Goal: Ask a question

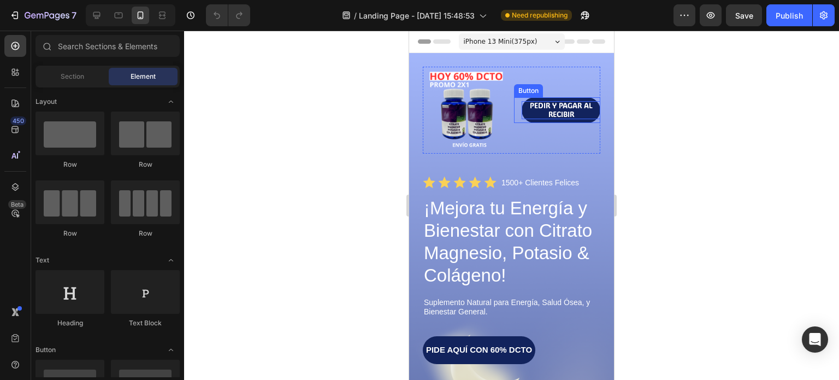
click at [585, 114] on p "PEDIR Y PAGAR AL RECIBIR" at bounding box center [560, 110] width 79 height 18
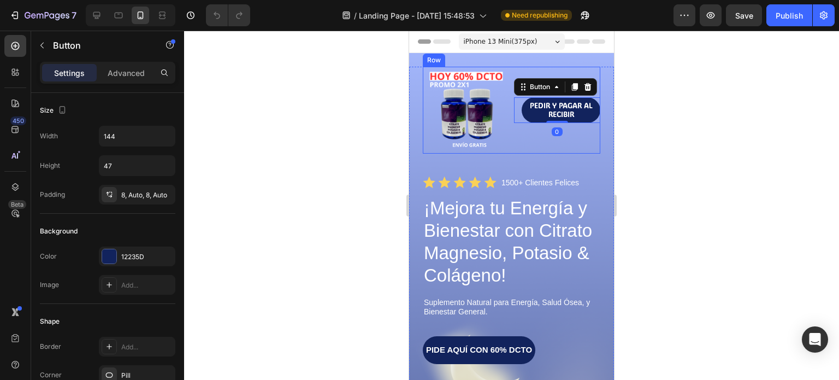
click at [585, 128] on div "PEDIR Y PAGAR AL RECIBIR Button 0" at bounding box center [557, 110] width 87 height 87
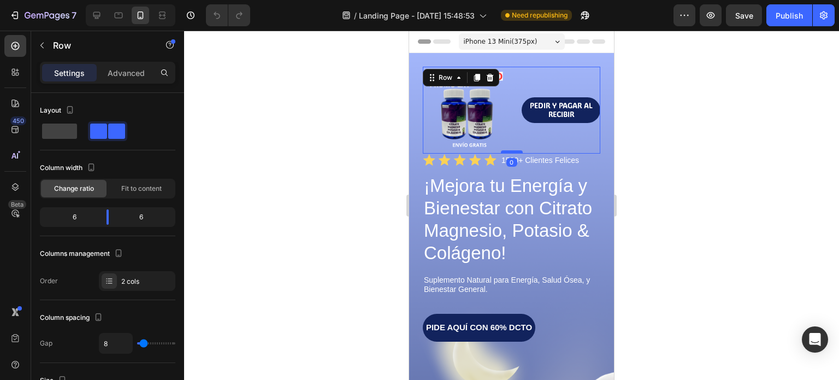
drag, startPoint x: 511, startPoint y: 170, endPoint x: 507, endPoint y: 147, distance: 22.7
click at [507, 150] on div at bounding box center [512, 151] width 22 height 3
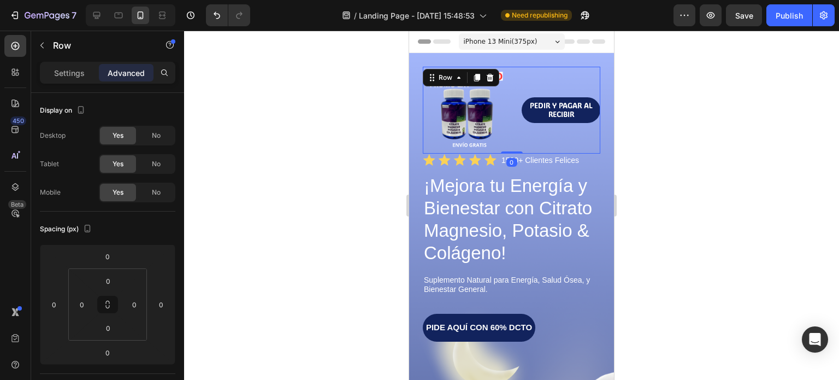
click at [645, 168] on div at bounding box center [511, 205] width 655 height 349
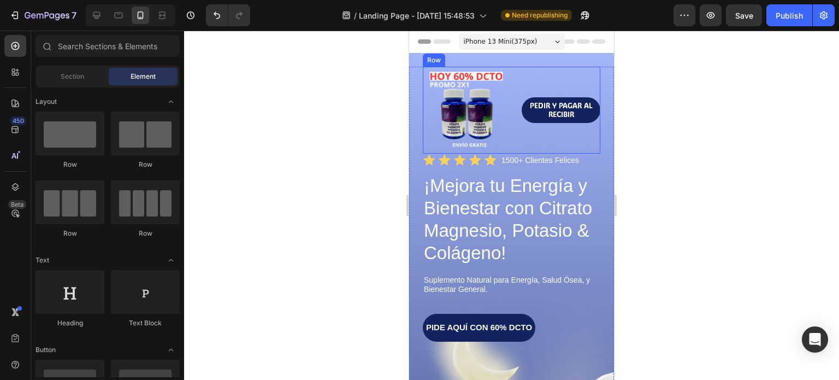
click at [574, 126] on div "PEDIR Y PAGAR AL RECIBIR Button" at bounding box center [557, 110] width 87 height 87
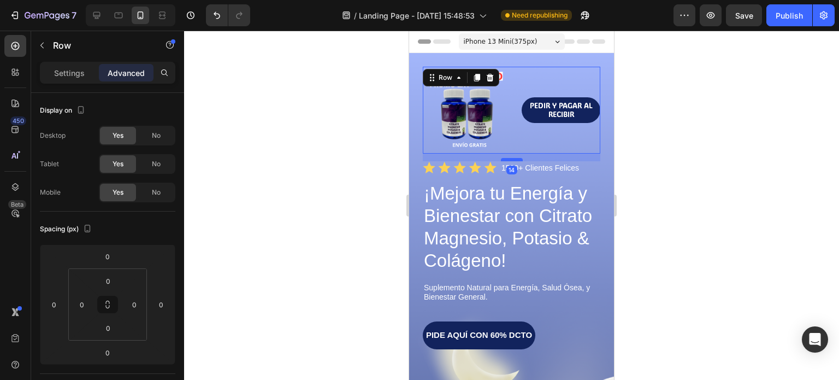
drag, startPoint x: 509, startPoint y: 146, endPoint x: 509, endPoint y: 153, distance: 7.6
click at [509, 158] on div at bounding box center [512, 159] width 22 height 3
type input "14"
click at [625, 155] on div at bounding box center [511, 205] width 655 height 349
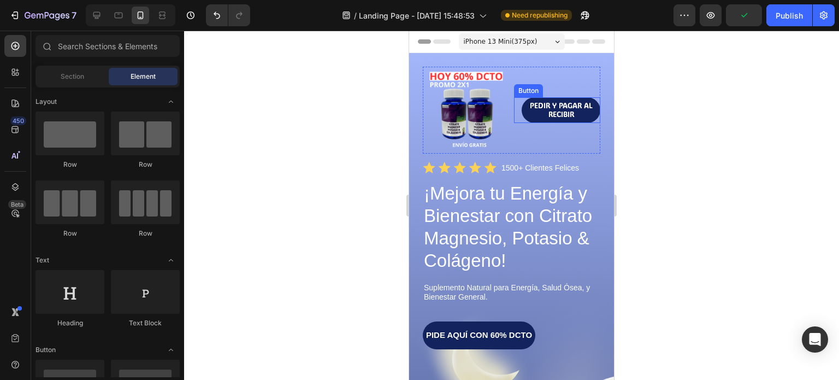
click at [581, 118] on link "PEDIR Y PAGAR AL RECIBIR" at bounding box center [560, 110] width 79 height 26
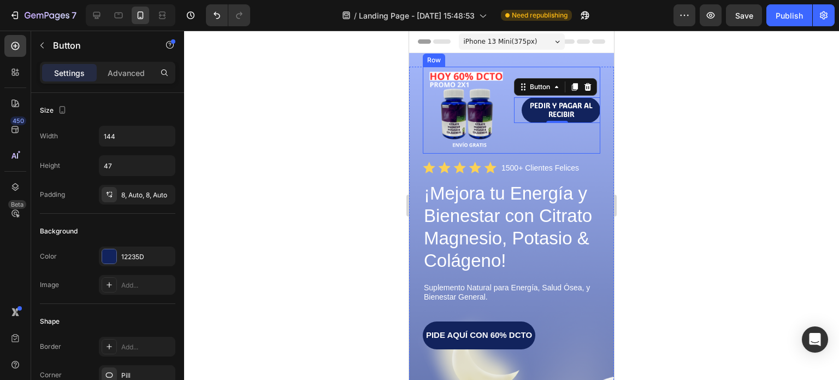
click at [586, 123] on div "PEDIR Y PAGAR AL RECIBIR Button 0" at bounding box center [557, 110] width 87 height 87
click at [590, 107] on p "PEDIR Y PAGAR AL RECIBIR" at bounding box center [560, 110] width 79 height 18
click at [72, 72] on p "Settings" at bounding box center [69, 72] width 31 height 11
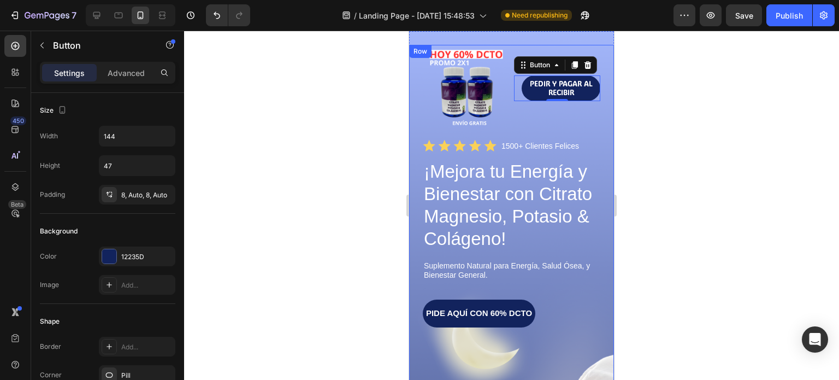
scroll to position [164, 0]
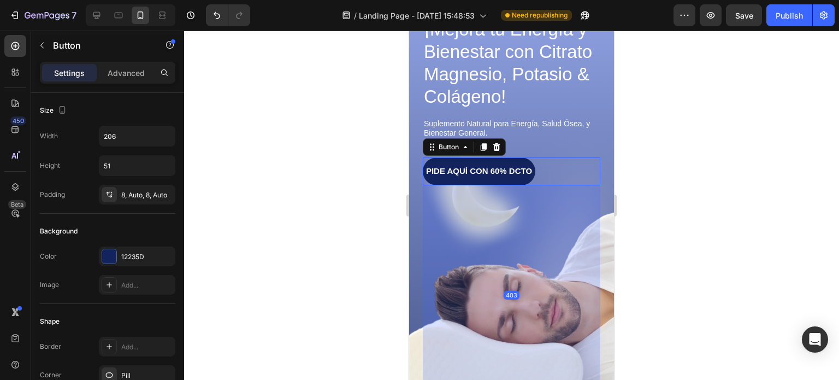
click at [557, 172] on div "PIDE AQUÍ CON 60% DCTO Button 403" at bounding box center [511, 171] width 177 height 28
click at [570, 165] on div "PIDE AQUÍ CON 60% DCTO Button 403" at bounding box center [511, 171] width 177 height 28
click at [465, 145] on icon at bounding box center [465, 147] width 9 height 9
click at [582, 169] on div "PIDE AQUÍ CON 60% DCTO Button Row 1 col Section 403" at bounding box center [511, 171] width 177 height 28
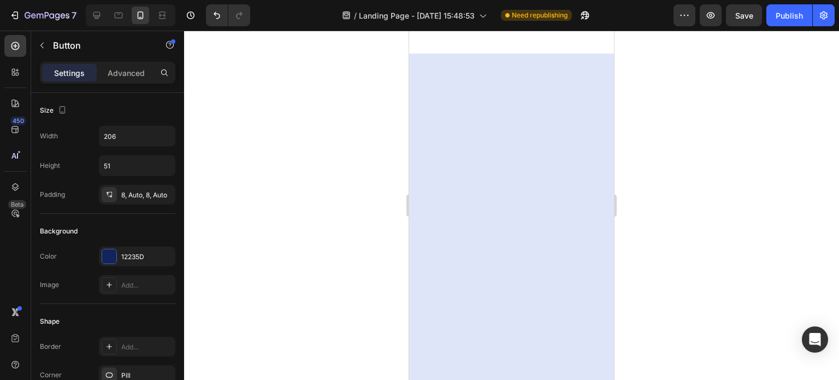
scroll to position [1256, 0]
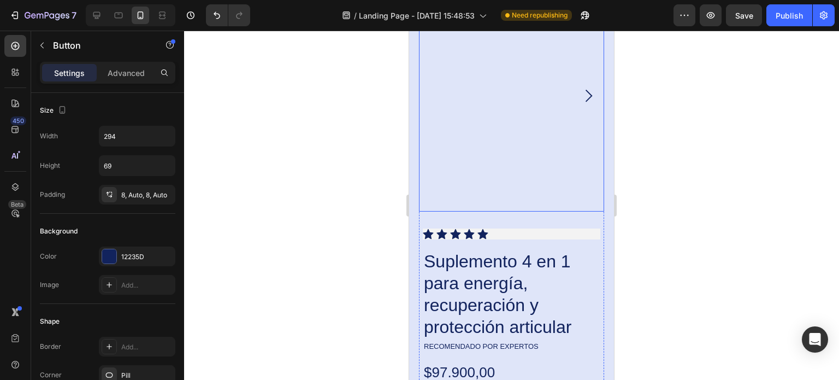
scroll to position [1966, 0]
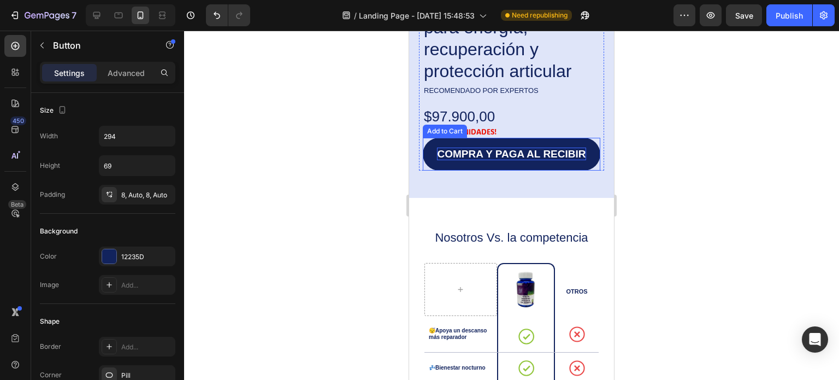
click at [555, 148] on div "COMPRA Y PAGA AL RECIBIR" at bounding box center [511, 153] width 149 height 13
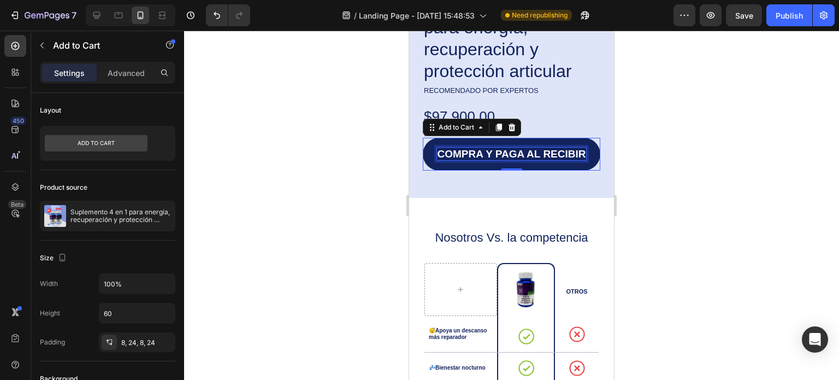
click at [489, 147] on div "COMPRA Y PAGA AL RECIBIR" at bounding box center [511, 153] width 149 height 13
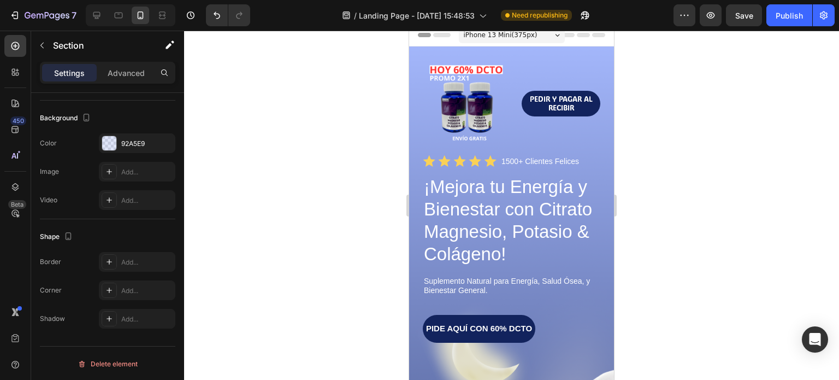
scroll to position [0, 0]
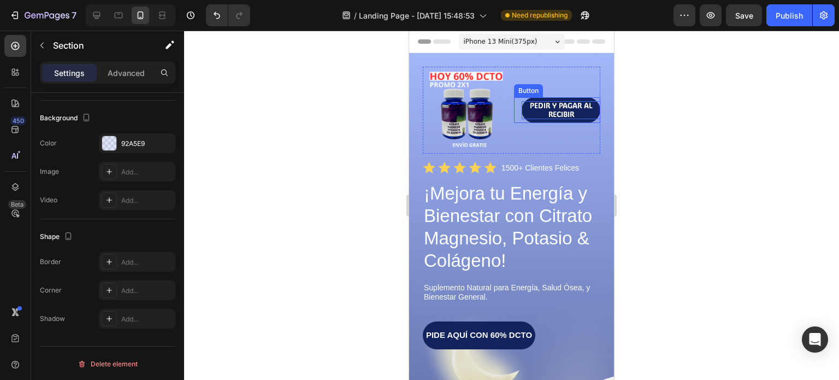
click at [577, 115] on p "PEDIR Y PAGAR AL RECIBIR" at bounding box center [560, 110] width 79 height 18
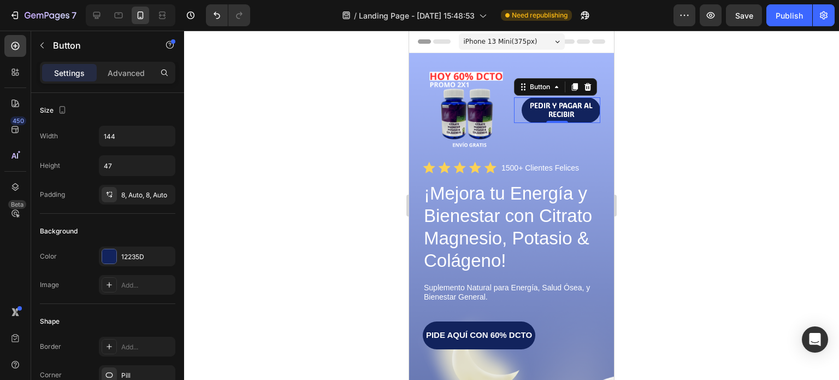
click at [584, 117] on link "PEDIR Y PAGAR AL RECIBIR" at bounding box center [560, 110] width 79 height 26
click at [553, 89] on div "Button" at bounding box center [540, 86] width 46 height 13
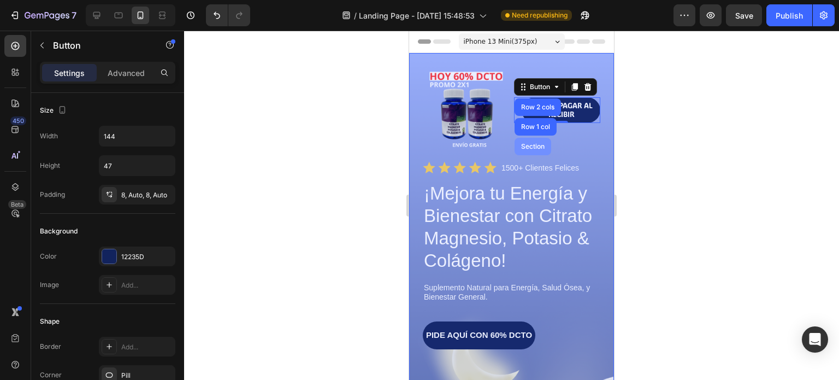
click at [533, 146] on div "Section" at bounding box center [533, 146] width 28 height 7
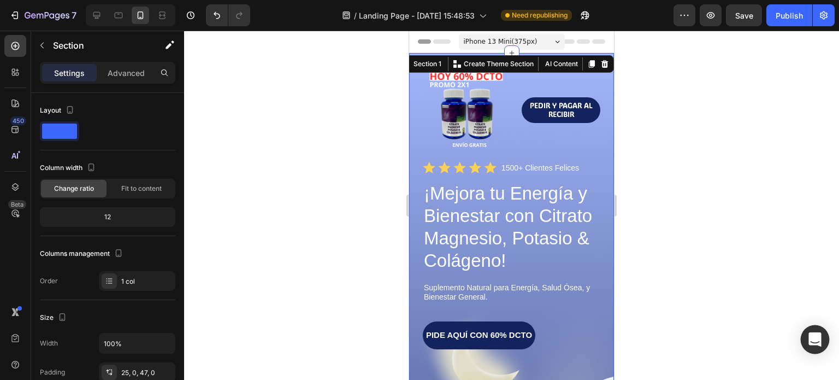
click at [814, 335] on icon "Open Intercom Messenger" at bounding box center [814, 339] width 13 height 14
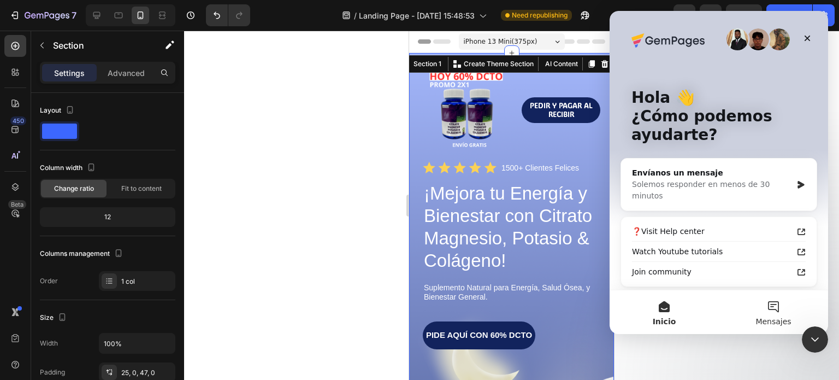
click at [774, 305] on button "Mensajes" at bounding box center [773, 312] width 109 height 44
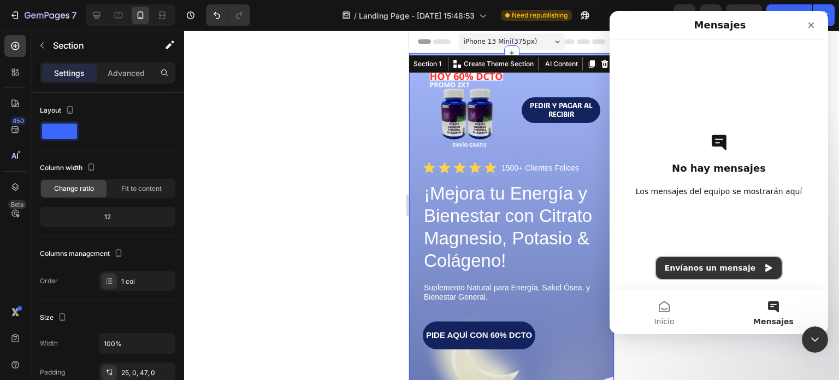
click at [757, 263] on button "Envíanos un mensaje" at bounding box center [719, 268] width 126 height 22
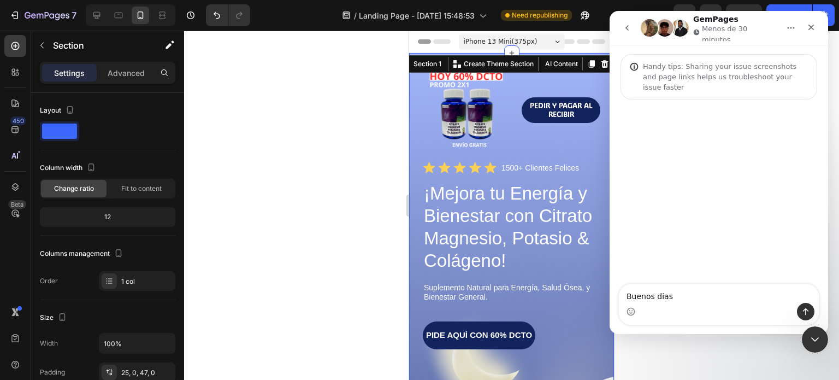
type textarea "Buenos dias"
type textarea "ten"
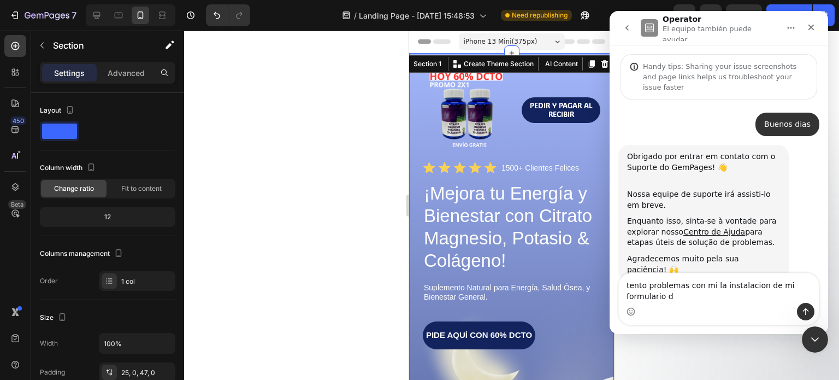
scroll to position [4, 0]
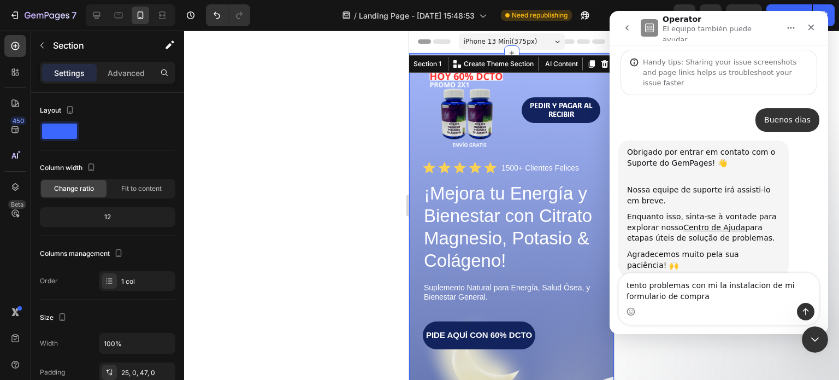
click at [636, 286] on textarea "tento problemas con mi la instalacion de mi formulario de compra" at bounding box center [719, 287] width 200 height 29
click at [636, 291] on textarea "tento problemas con mi la instalacion de mi formulario de compra" at bounding box center [719, 287] width 200 height 29
click at [640, 285] on textarea "tento problemas con mi la instalacion de mi formulario de compra" at bounding box center [719, 287] width 200 height 29
click at [736, 286] on textarea "tengo problemas con mi la instalacion de mi formulario de compra" at bounding box center [719, 287] width 200 height 29
click at [609, 11] on lt-strong "ó" at bounding box center [609, 11] width 0 height 0
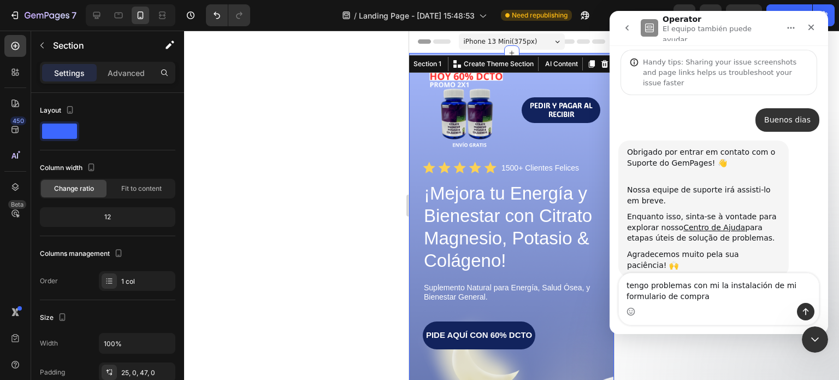
click at [636, 288] on textarea "tengo problemas con mi la instalación de mi formulario de compra" at bounding box center [719, 287] width 200 height 29
click at [609, 11] on lt-span "T engo" at bounding box center [609, 11] width 0 height 0
click at [710, 285] on textarea "Tengo problemas con mi la instalación de mi formulario de compra" at bounding box center [719, 287] width 200 height 29
type textarea "Tengo problemas con la instalación de mi formulario de compra"
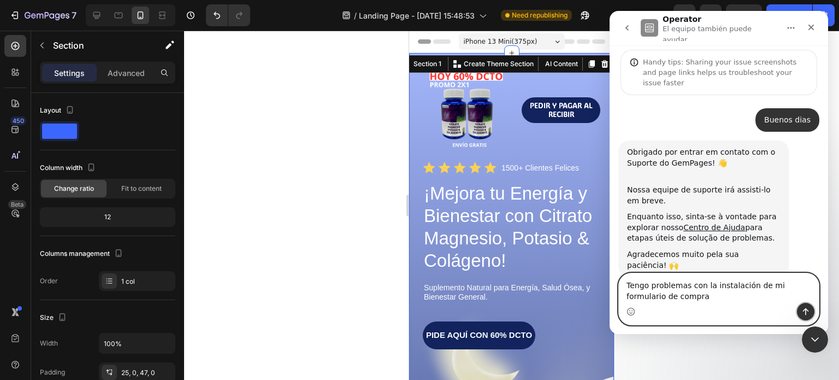
click at [803, 312] on icon "Enviar un mensaje…" at bounding box center [805, 311] width 9 height 9
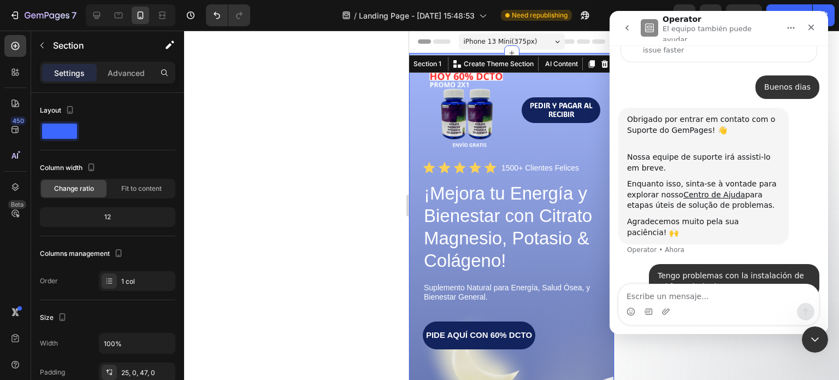
click at [327, 229] on div at bounding box center [511, 205] width 655 height 349
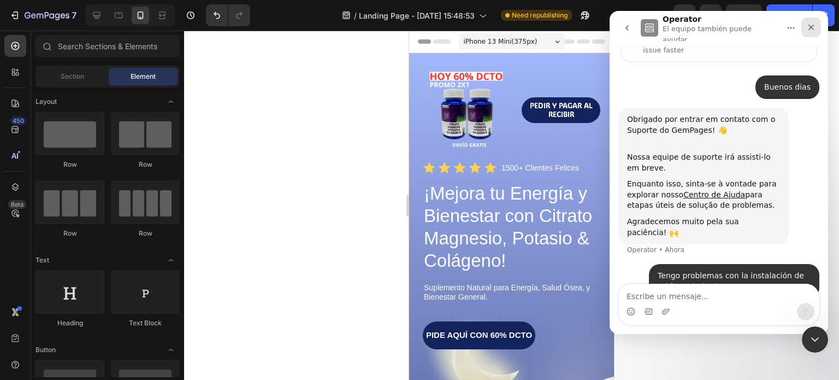
click at [811, 25] on icon "Cerrar" at bounding box center [811, 28] width 6 height 6
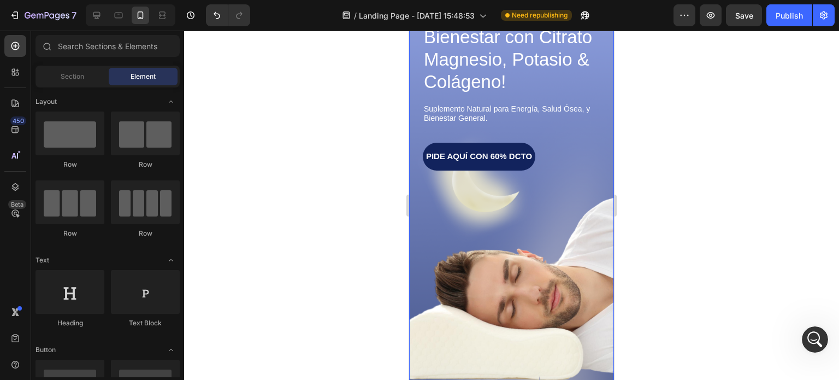
scroll to position [218, 0]
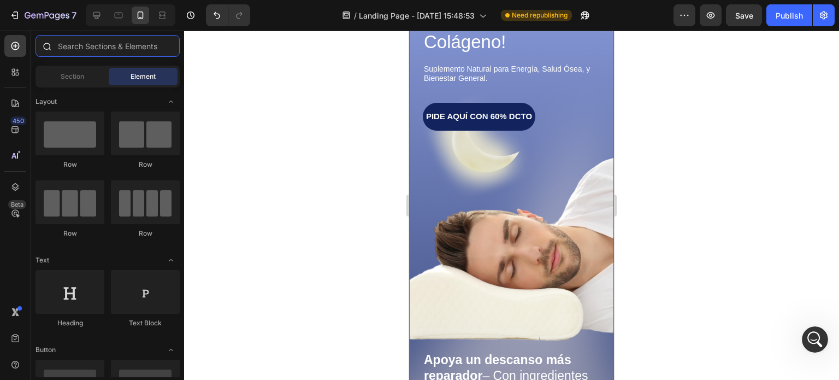
click at [79, 48] on input "text" at bounding box center [107, 46] width 144 height 22
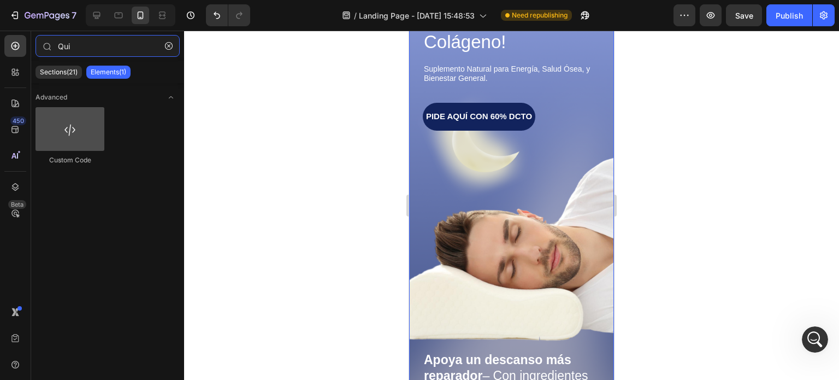
type input "Qui"
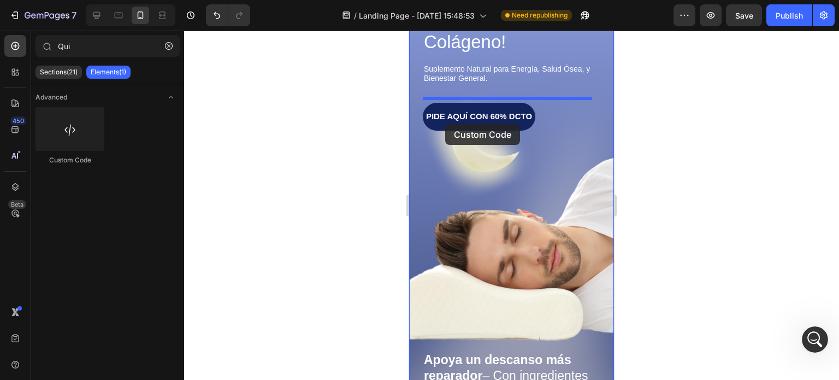
drag, startPoint x: 481, startPoint y: 161, endPoint x: 445, endPoint y: 123, distance: 51.7
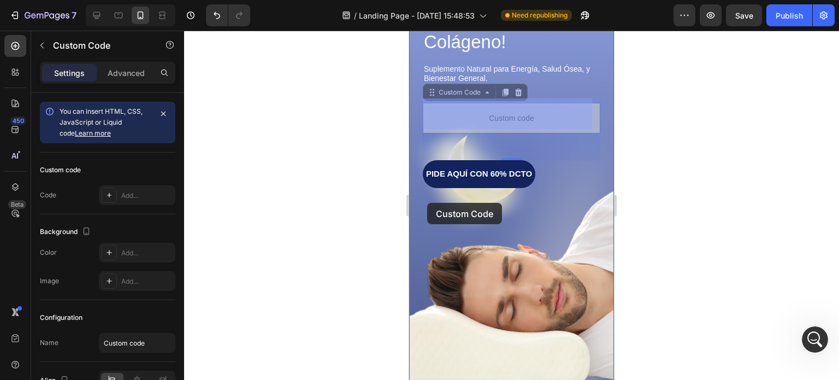
drag, startPoint x: 431, startPoint y: 88, endPoint x: 430, endPoint y: 200, distance: 112.5
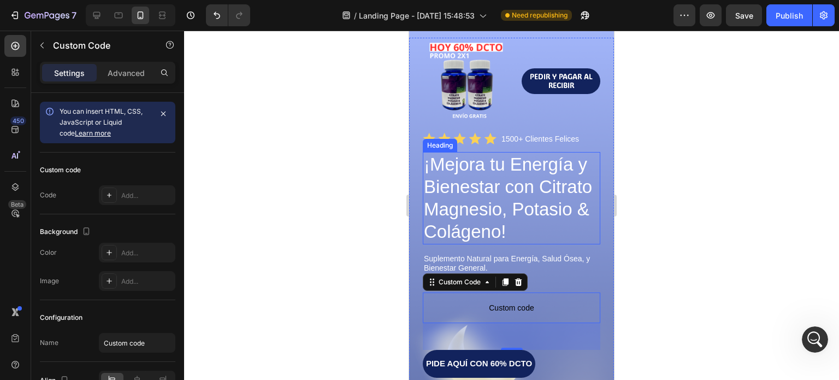
scroll to position [164, 0]
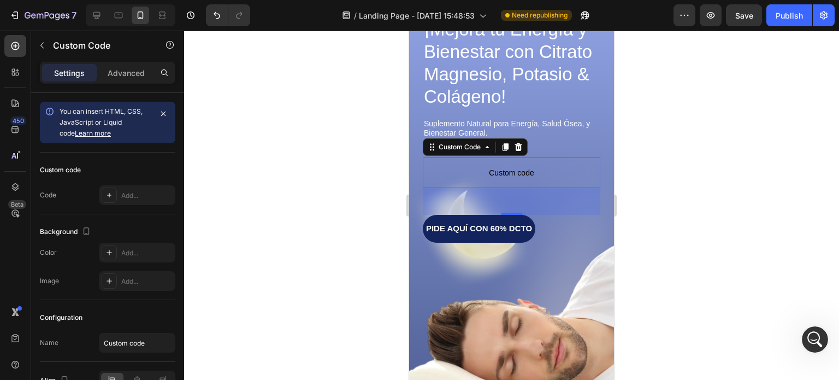
click at [550, 174] on span "Custom code" at bounding box center [511, 172] width 177 height 13
click at [519, 143] on icon at bounding box center [518, 147] width 7 height 8
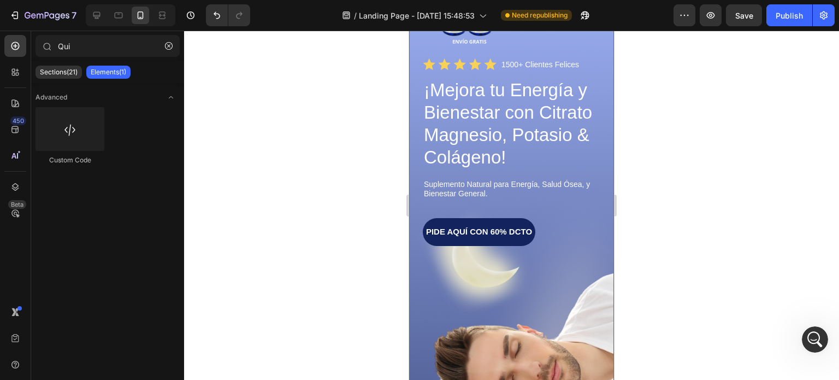
scroll to position [0, 0]
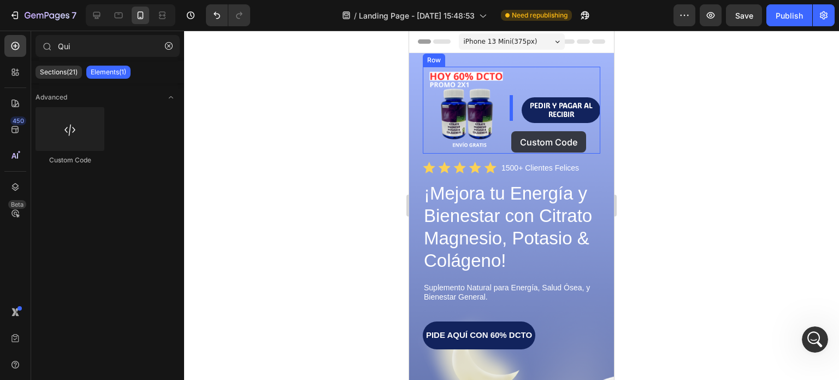
drag, startPoint x: 478, startPoint y: 161, endPoint x: 511, endPoint y: 131, distance: 44.4
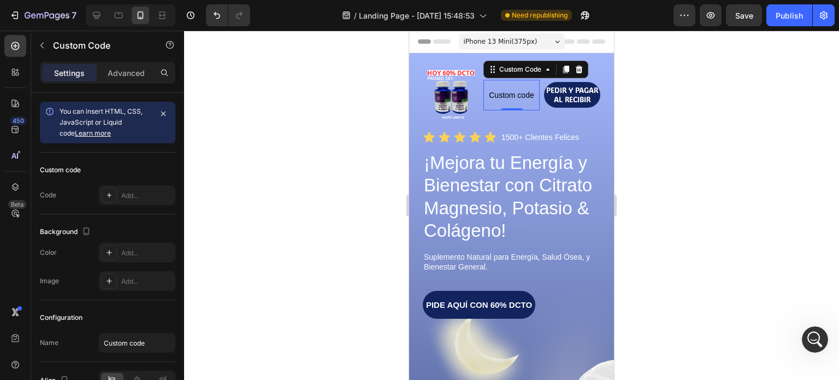
click at [515, 93] on span "Custom code" at bounding box center [511, 94] width 56 height 13
click at [106, 119] on span "You can insert HTML, CSS, JavaScript or Liquid code Learn more" at bounding box center [101, 122] width 83 height 30
click at [509, 88] on span "Custom code" at bounding box center [511, 94] width 56 height 13
click at [382, 169] on div at bounding box center [511, 205] width 655 height 349
click at [526, 91] on span "Custom code" at bounding box center [511, 94] width 56 height 13
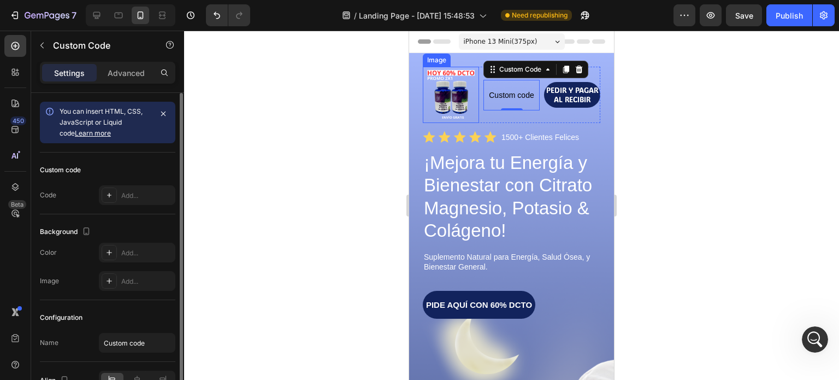
click at [84, 132] on link "Learn more" at bounding box center [93, 133] width 36 height 8
click at [507, 96] on span "Custom code" at bounding box center [511, 94] width 56 height 13
click at [162, 111] on icon "button" at bounding box center [163, 113] width 9 height 9
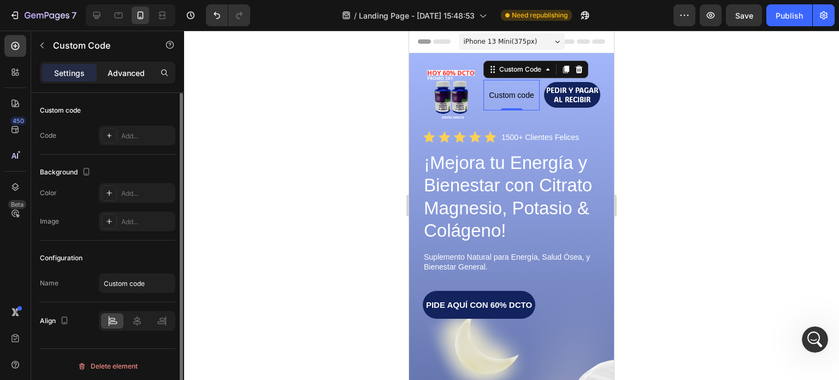
click at [140, 68] on p "Advanced" at bounding box center [126, 72] width 37 height 11
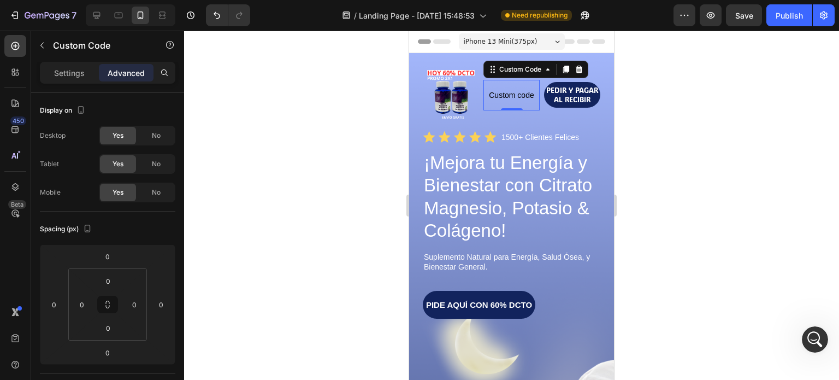
click at [505, 93] on span "Custom code" at bounding box center [511, 94] width 56 height 13
click at [546, 68] on icon at bounding box center [547, 69] width 3 height 2
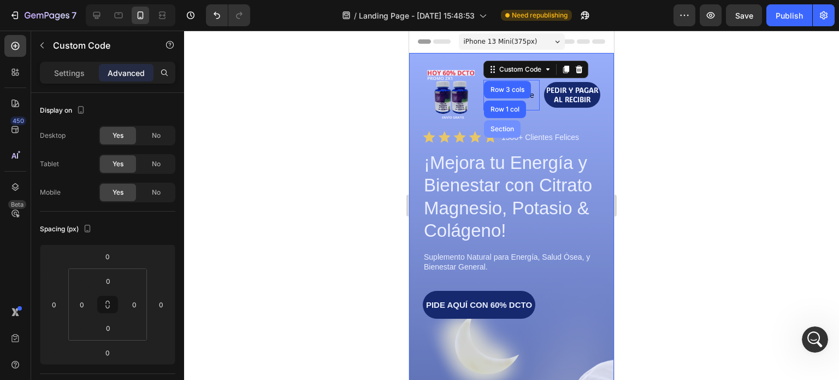
click at [497, 128] on div "Section" at bounding box center [502, 129] width 28 height 7
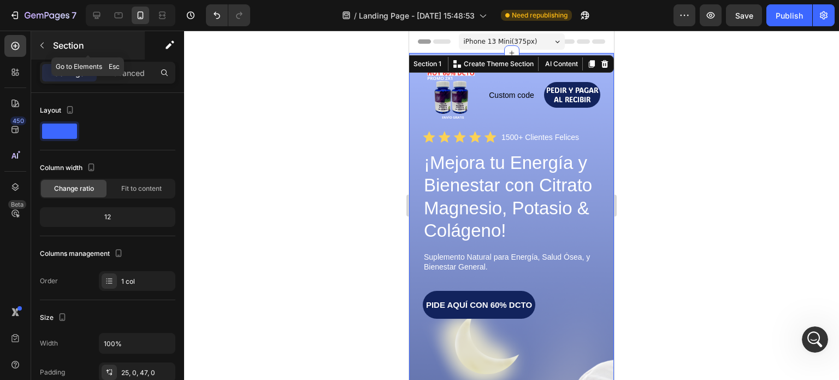
click at [38, 42] on icon "button" at bounding box center [42, 45] width 9 height 9
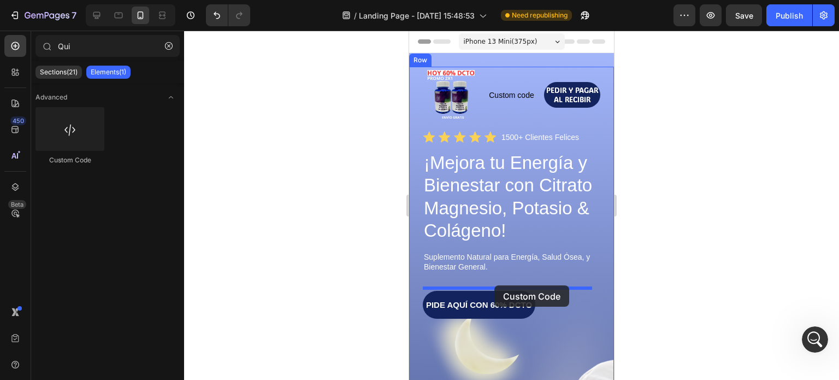
drag, startPoint x: 488, startPoint y: 165, endPoint x: 494, endPoint y: 285, distance: 119.8
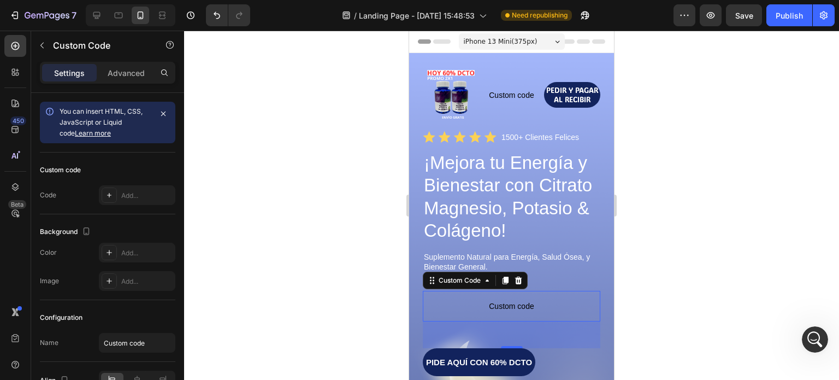
click at [503, 303] on span "Custom code" at bounding box center [511, 305] width 177 height 13
click at [507, 301] on span "Custom code" at bounding box center [511, 305] width 177 height 13
click at [437, 299] on span "Custom code" at bounding box center [511, 305] width 177 height 13
click at [439, 299] on span "Custom code" at bounding box center [511, 305] width 177 height 13
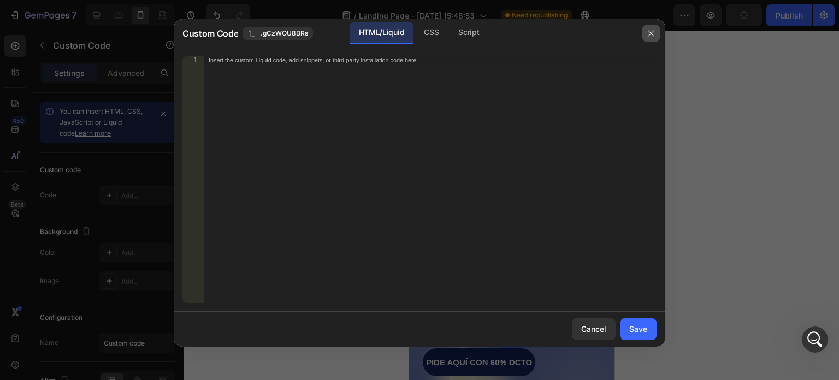
click at [651, 33] on icon "button" at bounding box center [651, 33] width 6 height 6
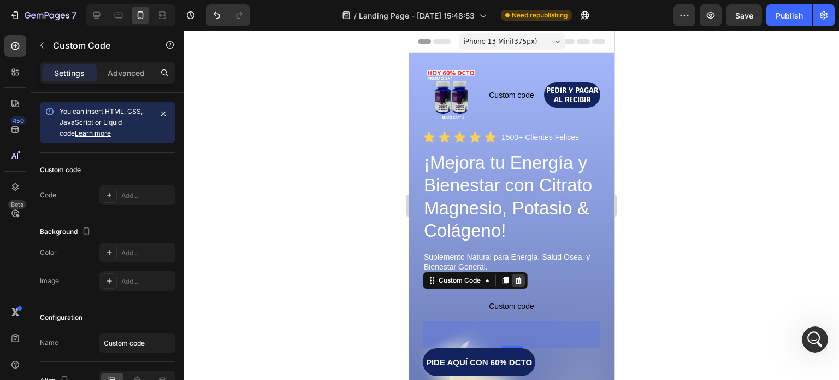
click at [517, 276] on icon at bounding box center [518, 280] width 7 height 8
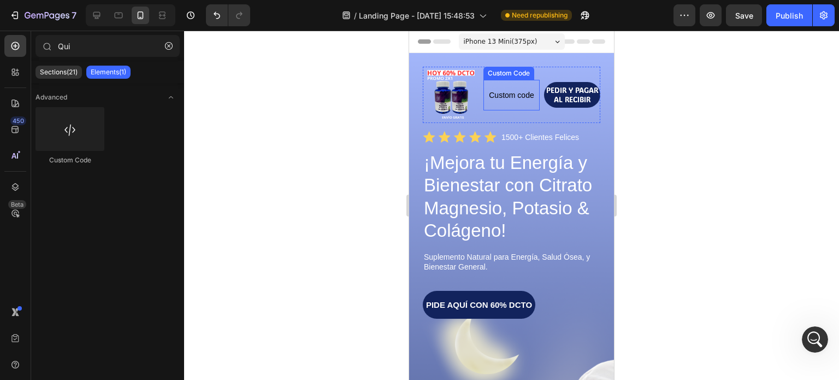
click at [519, 98] on span "Custom code" at bounding box center [511, 94] width 56 height 13
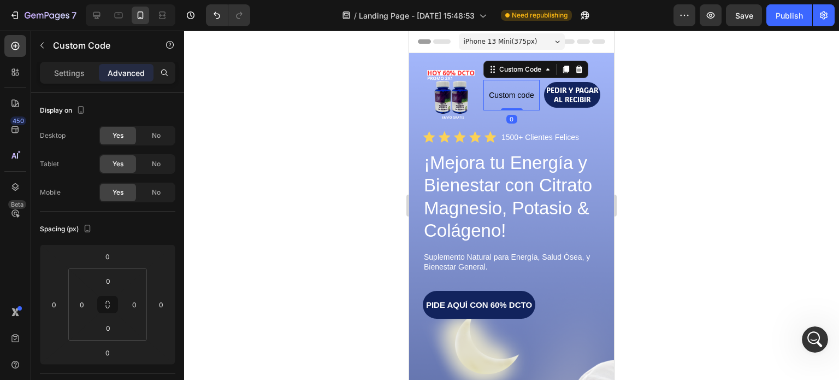
click at [519, 98] on span "Custom code" at bounding box center [511, 94] width 56 height 13
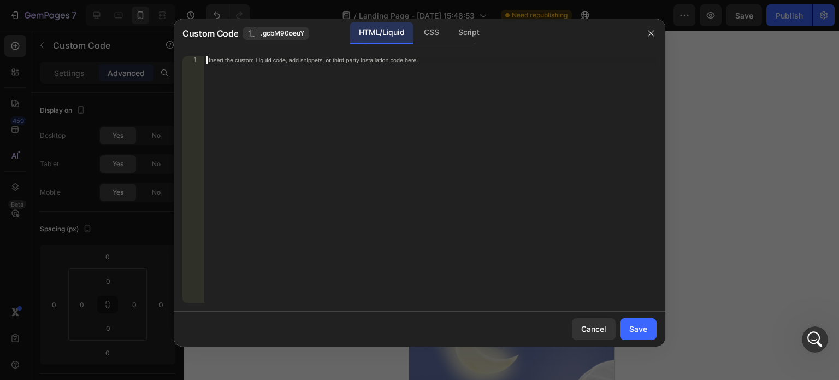
click at [257, 68] on div "Insert the custom Liquid code, add snippets, or third-party installation code h…" at bounding box center [430, 187] width 452 height 262
paste textarea "<script type="text/plain" class="product-json" id="product-json{{[DOMAIN_NAME]}…"
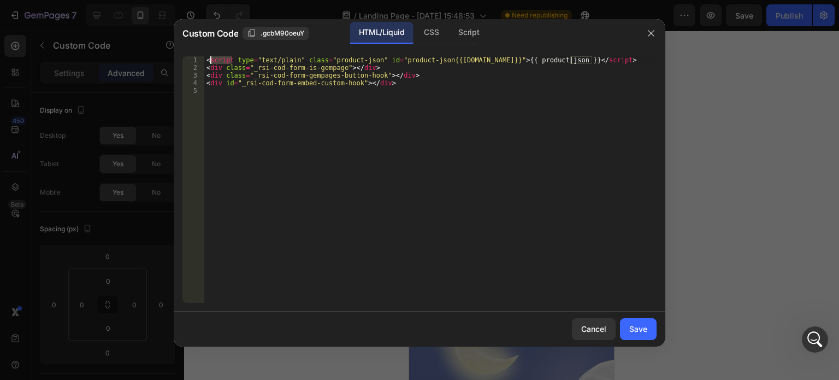
click at [216, 60] on div "< script type = "text/plain" class = "product-json" id = "product-json{{[DOMAIN…" at bounding box center [430, 187] width 452 height 262
type textarea "<script type="text/plain" class="product-json" id="product-json{{[DOMAIN_NAME]}…"
click at [646, 330] on div "Save" at bounding box center [638, 328] width 18 height 11
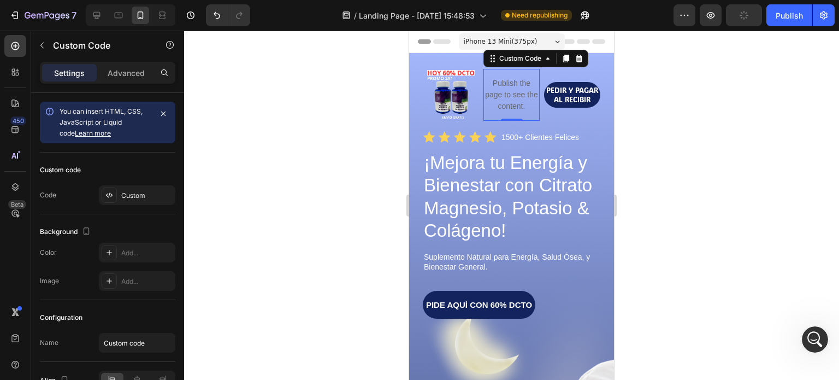
click at [513, 93] on p "Publish the page to see the content." at bounding box center [511, 95] width 56 height 34
click at [513, 92] on p "Publish the page to see the content." at bounding box center [511, 95] width 56 height 34
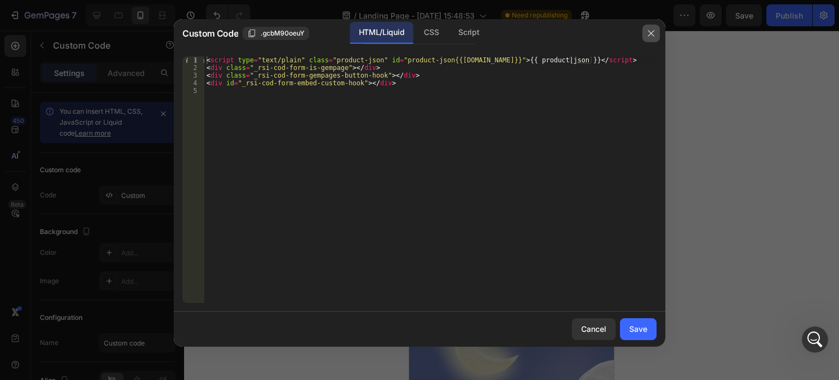
click at [655, 32] on button "button" at bounding box center [650, 33] width 17 height 17
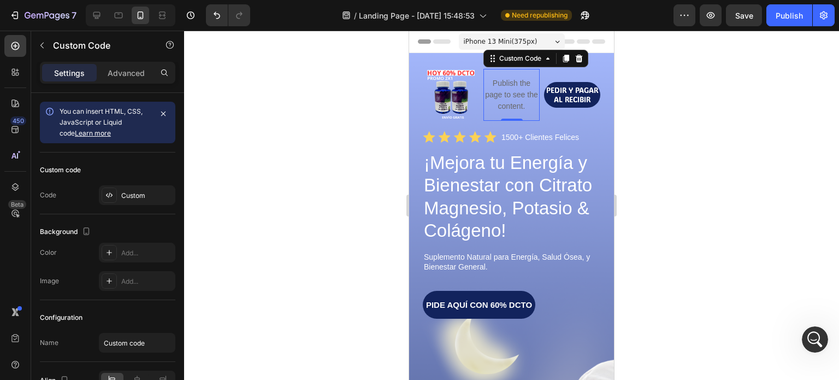
click at [521, 97] on p "Publish the page to see the content." at bounding box center [511, 95] width 56 height 34
click at [138, 74] on p "Advanced" at bounding box center [126, 72] width 37 height 11
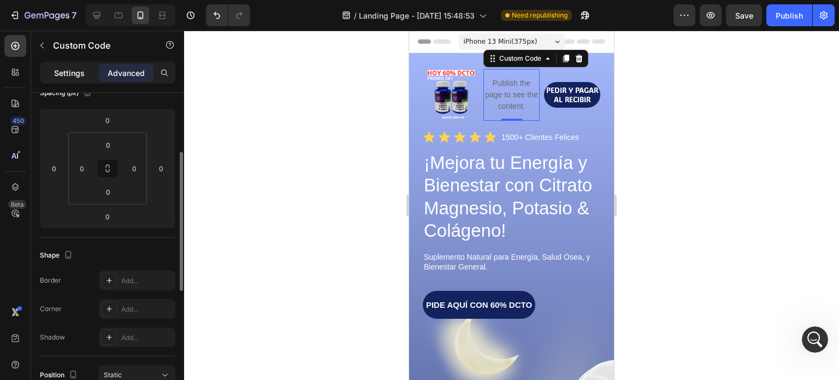
click at [70, 68] on p "Settings" at bounding box center [69, 72] width 31 height 11
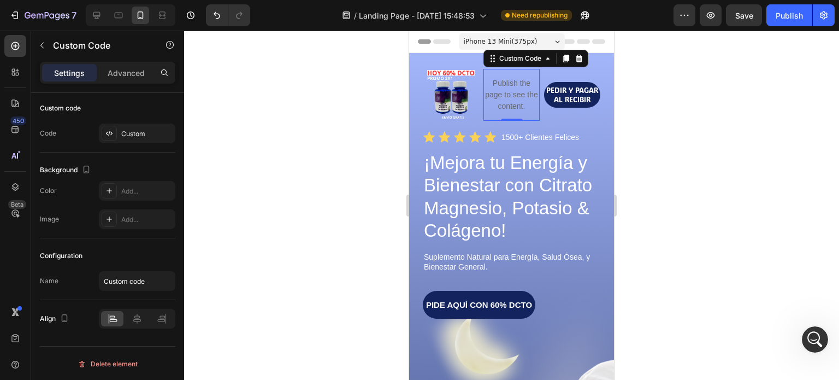
click at [513, 85] on p "Publish the page to see the content." at bounding box center [511, 95] width 56 height 34
click at [785, 17] on div "Publish" at bounding box center [788, 15] width 27 height 11
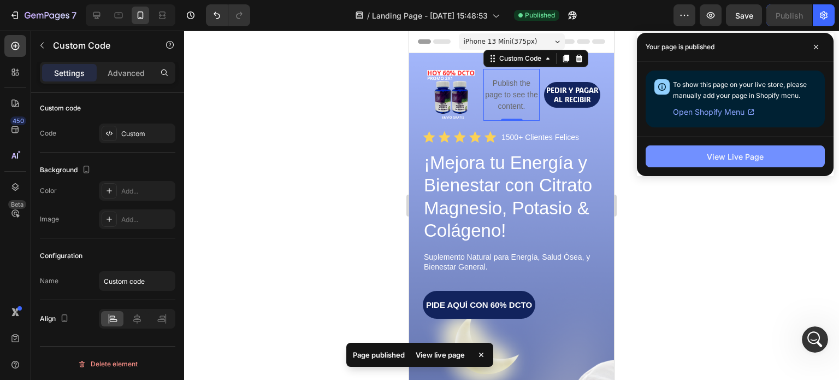
click at [749, 157] on div "View Live Page" at bounding box center [735, 156] width 57 height 11
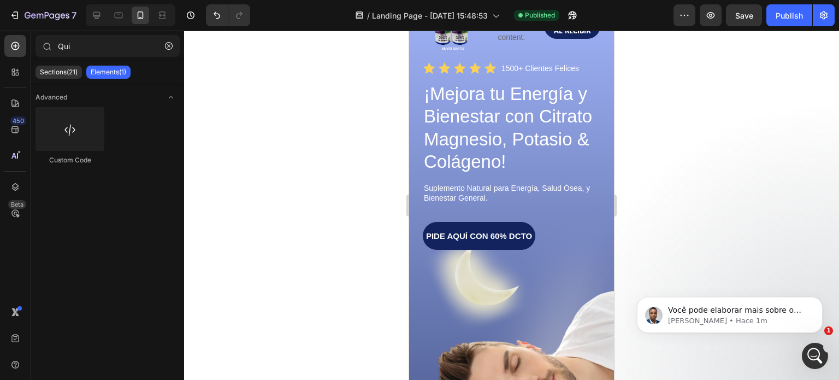
scroll to position [0, 0]
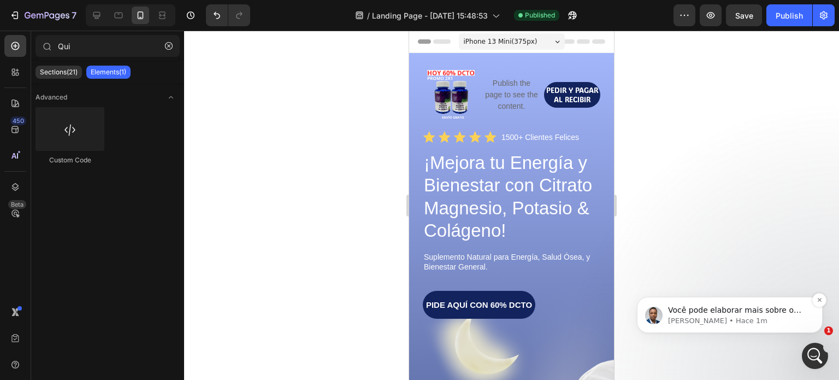
click at [775, 316] on p "[PERSON_NAME] • Hace 1m" at bounding box center [738, 321] width 141 height 10
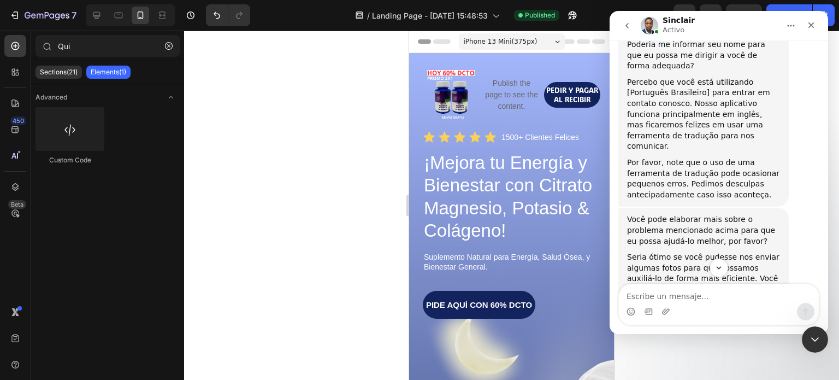
scroll to position [422, 0]
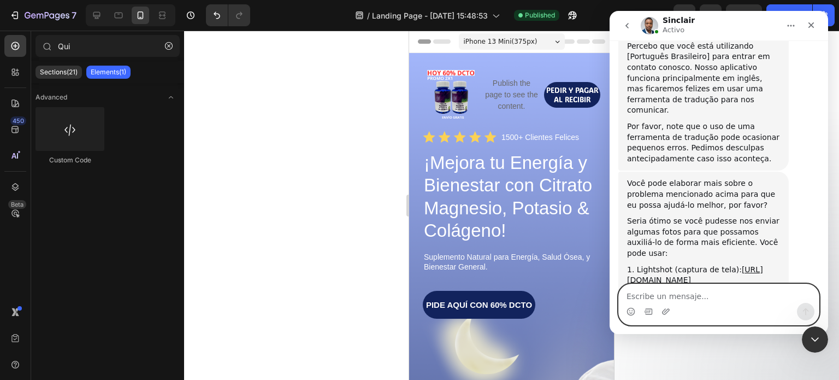
paste textarea "I already solved it, thanks"
type textarea "I already solved it, thanks"
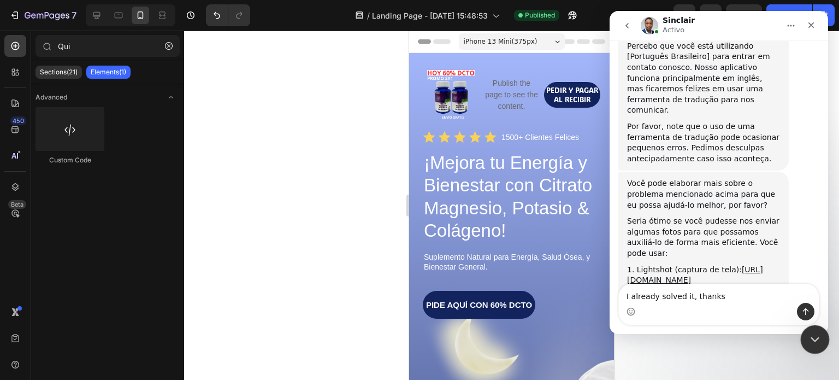
click at [815, 333] on icon "Cerrar Intercom Messenger" at bounding box center [813, 337] width 13 height 13
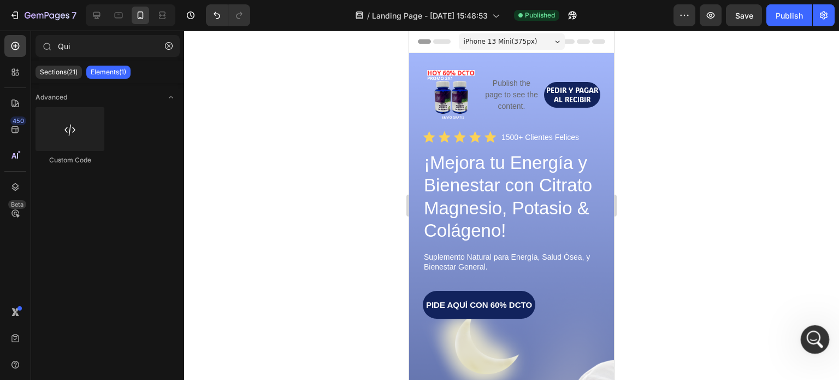
click at [807, 337] on icon "Abrir Intercom Messenger" at bounding box center [813, 338] width 18 height 18
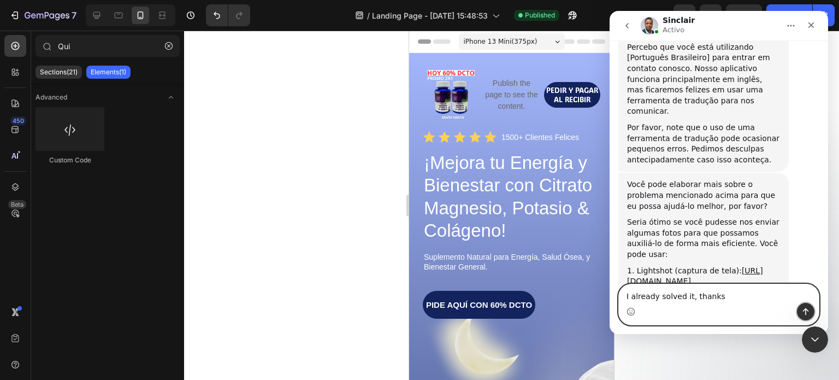
click at [805, 312] on icon "Enviar un mensaje…" at bounding box center [806, 311] width 6 height 7
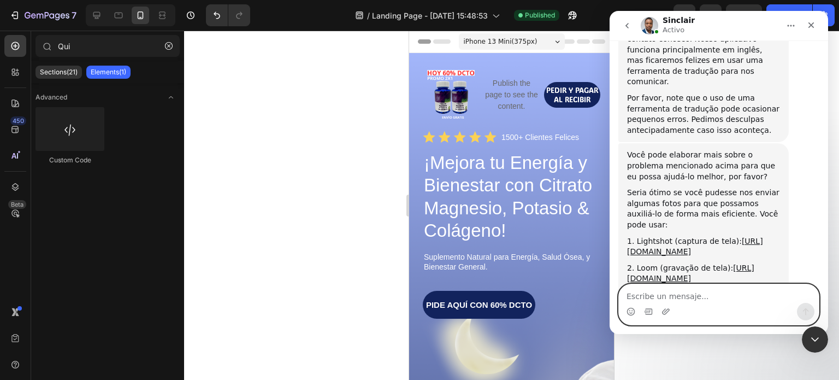
scroll to position [437, 0]
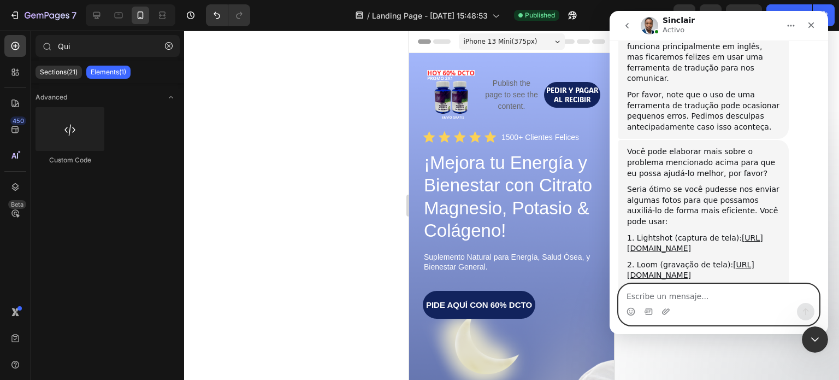
paste textarea "Now I have another problem. Why does the Gempage branding appear even though I …"
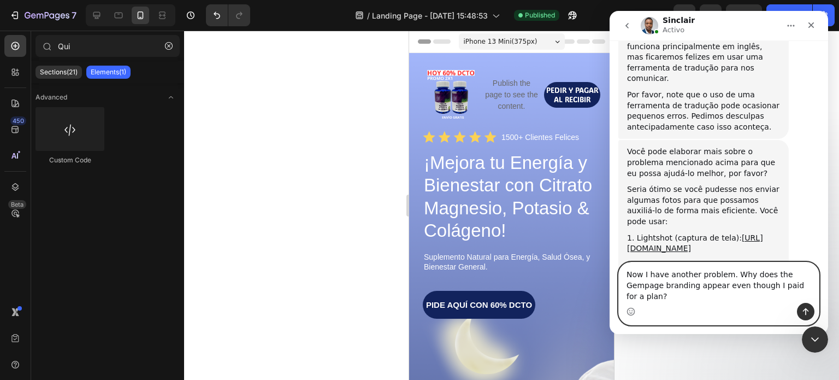
scroll to position [448, 0]
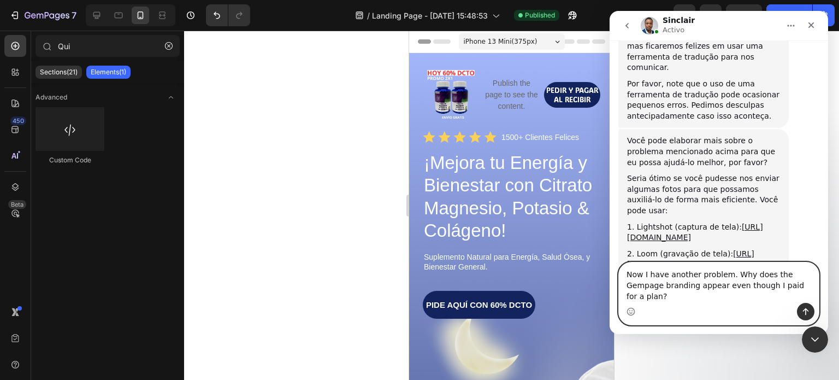
type textarea "Now I have another problem. Why does the Gempage branding appear even though I …"
click at [806, 309] on icon "Enviar un mensaje…" at bounding box center [806, 311] width 6 height 7
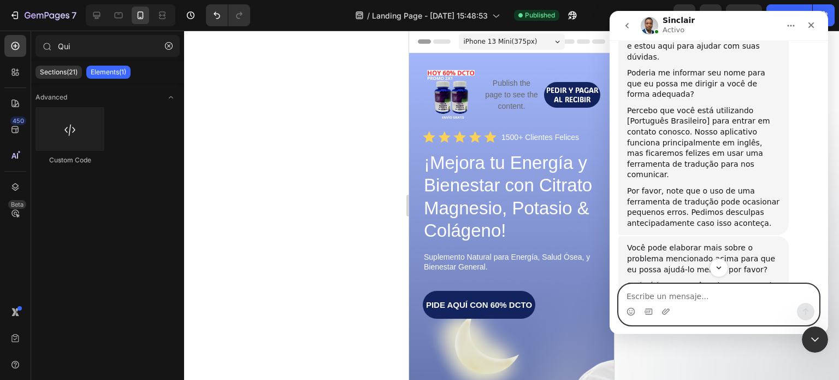
scroll to position [559, 0]
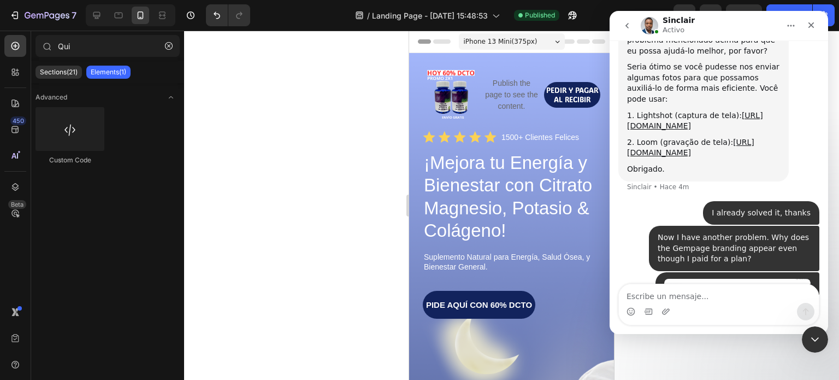
click at [340, 187] on div at bounding box center [511, 205] width 655 height 349
drag, startPoint x: 808, startPoint y: 20, endPoint x: 1280, endPoint y: 28, distance: 471.8
click at [808, 21] on icon "Cerrar" at bounding box center [811, 25] width 9 height 9
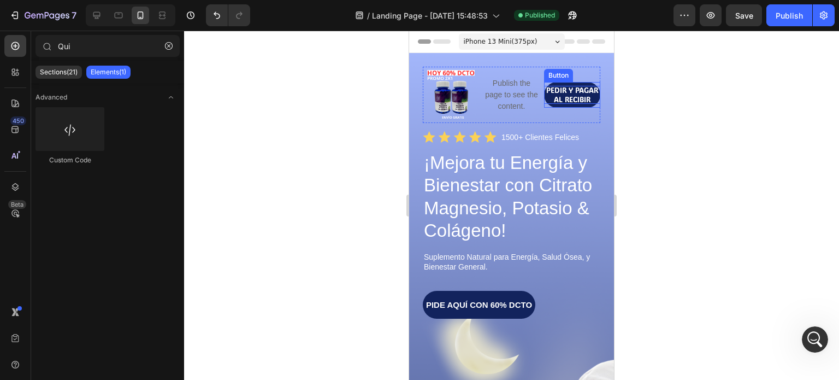
click at [572, 96] on p "PEDIR Y PAGAR AL RECIBIR" at bounding box center [572, 95] width 56 height 18
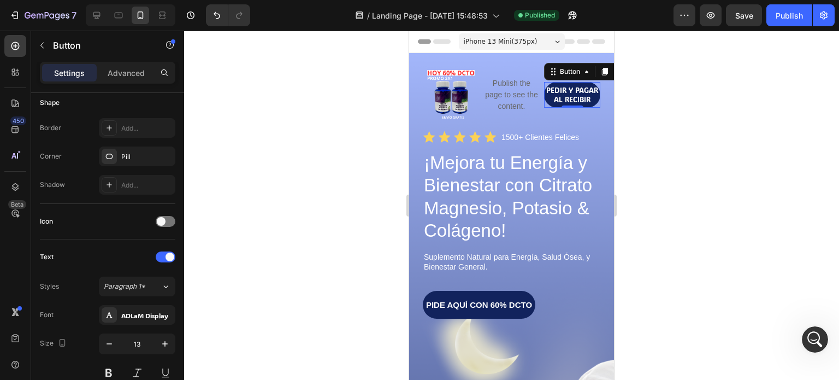
scroll to position [0, 0]
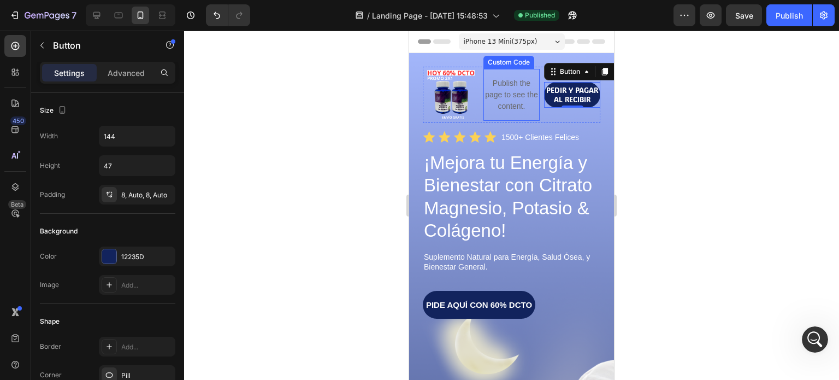
click at [512, 98] on p "Publish the page to see the content." at bounding box center [511, 95] width 56 height 34
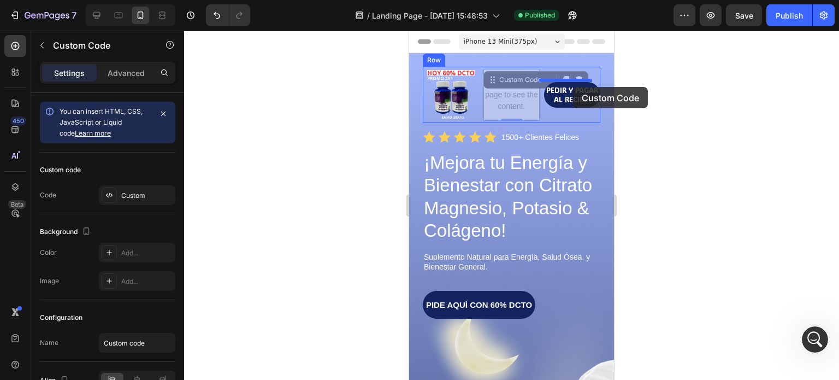
drag, startPoint x: 491, startPoint y: 78, endPoint x: 573, endPoint y: 87, distance: 81.8
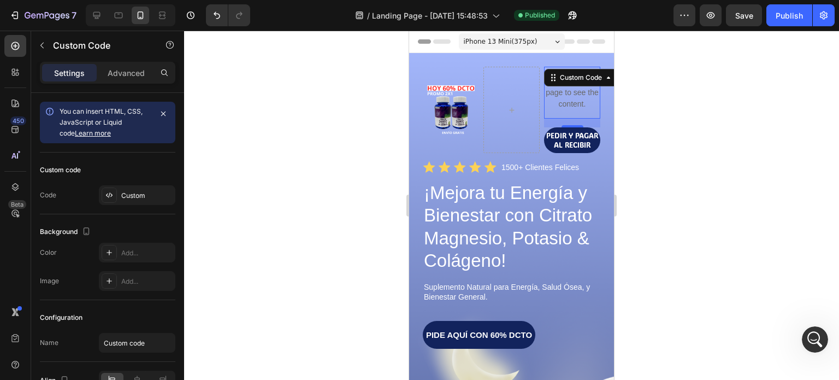
click at [671, 161] on div at bounding box center [511, 205] width 655 height 349
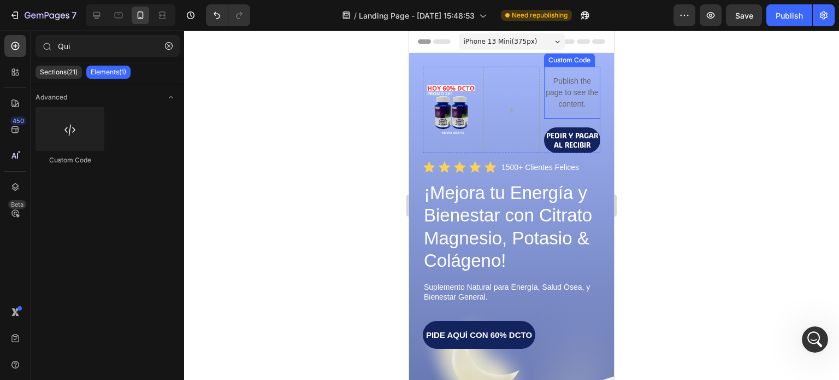
click at [579, 98] on p "Publish the page to see the content." at bounding box center [572, 92] width 56 height 34
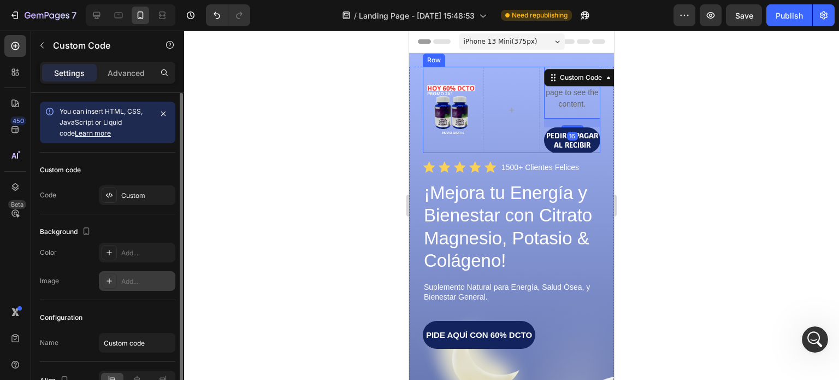
scroll to position [62, 0]
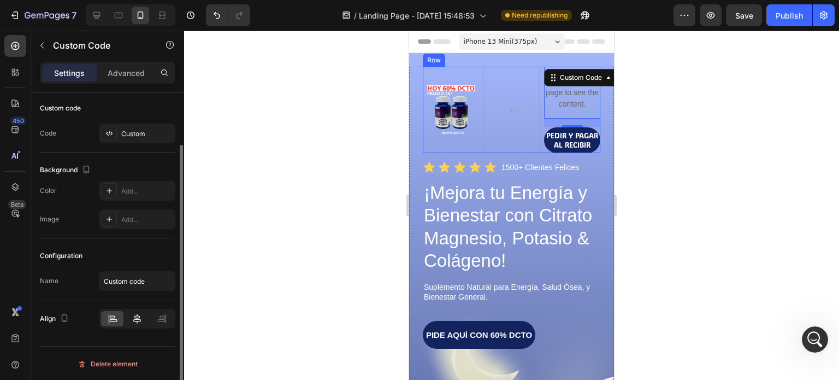
click at [138, 318] on icon at bounding box center [137, 318] width 11 height 11
click at [116, 319] on icon at bounding box center [112, 318] width 11 height 11
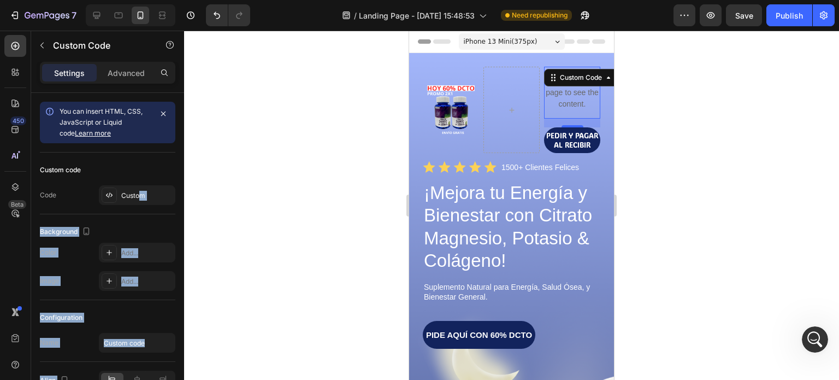
drag, startPoint x: 140, startPoint y: 196, endPoint x: 282, endPoint y: 226, distance: 145.1
click at [282, 0] on div "7 Version history / Landing Page - [DATE] 15:48:53 Need republishing Preview Sa…" at bounding box center [419, 0] width 839 height 0
click at [281, 226] on div at bounding box center [511, 205] width 655 height 349
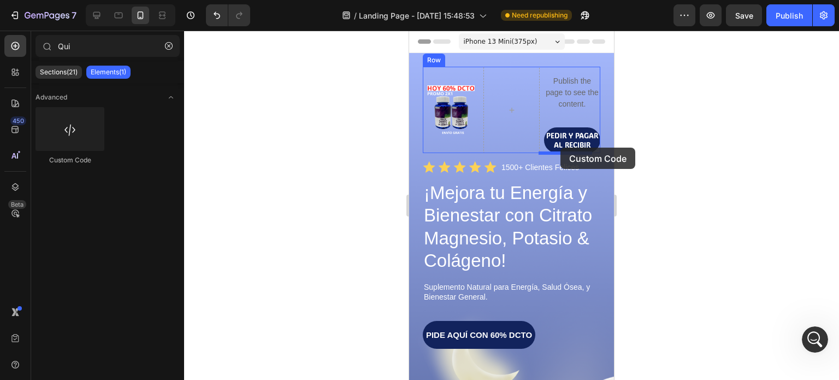
drag, startPoint x: 485, startPoint y: 164, endPoint x: 560, endPoint y: 147, distance: 77.1
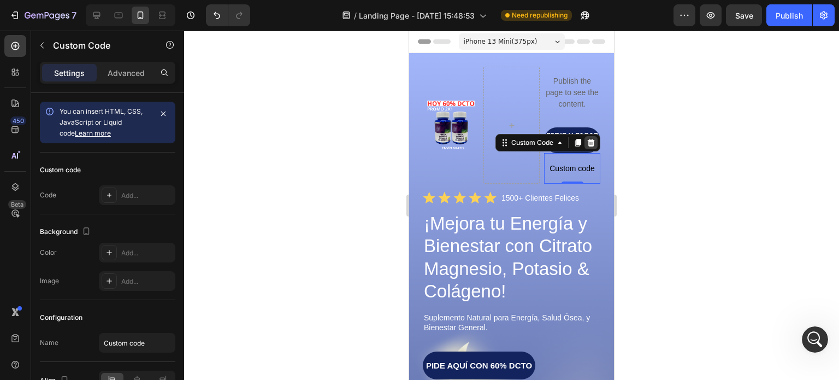
click at [588, 144] on icon at bounding box center [591, 143] width 7 height 8
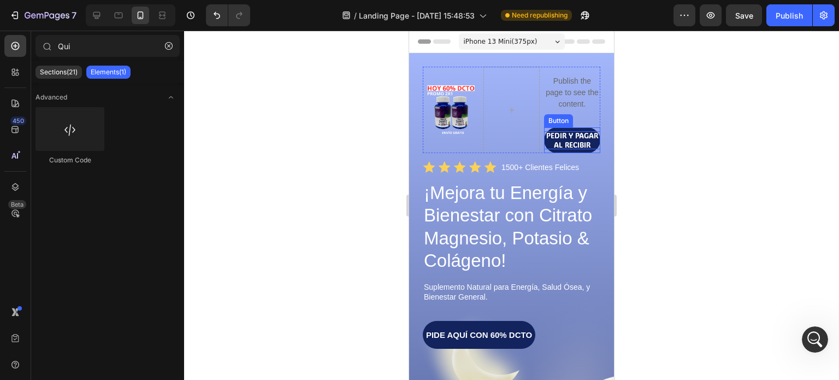
click at [582, 147] on p "PEDIR Y PAGAR AL RECIBIR" at bounding box center [572, 140] width 56 height 18
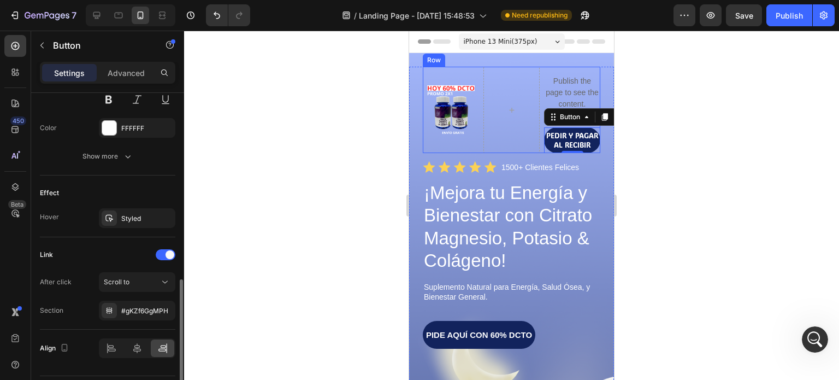
scroll to position [520, 0]
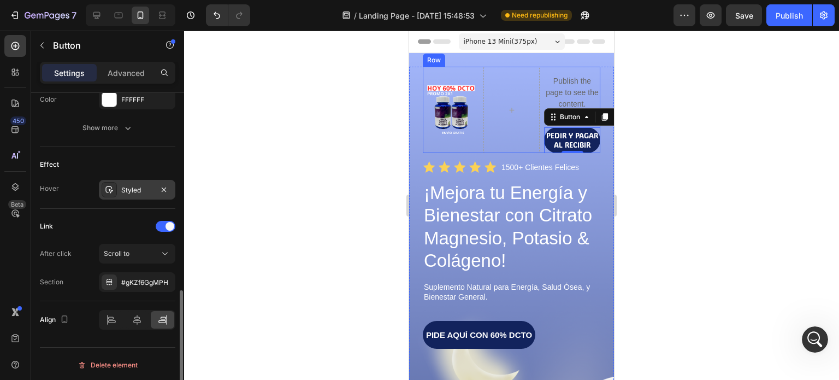
click at [131, 187] on div "Styled" at bounding box center [137, 190] width 32 height 10
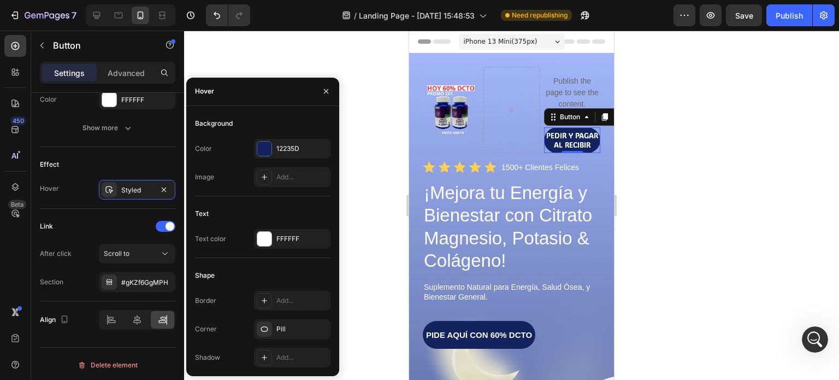
click at [372, 157] on div at bounding box center [511, 205] width 655 height 349
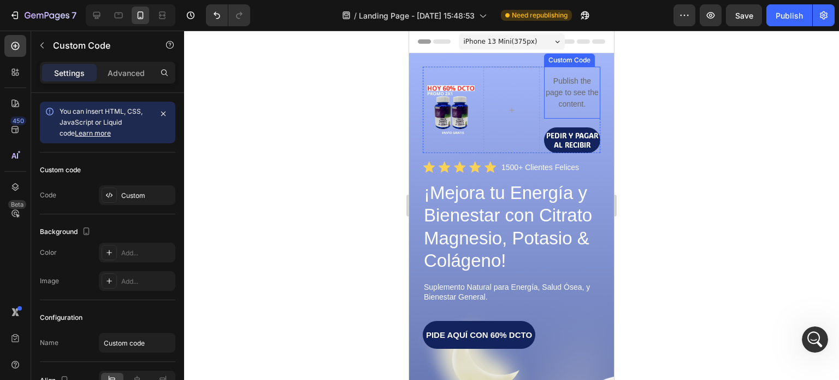
click at [562, 104] on p "Publish the page to see the content." at bounding box center [572, 92] width 56 height 34
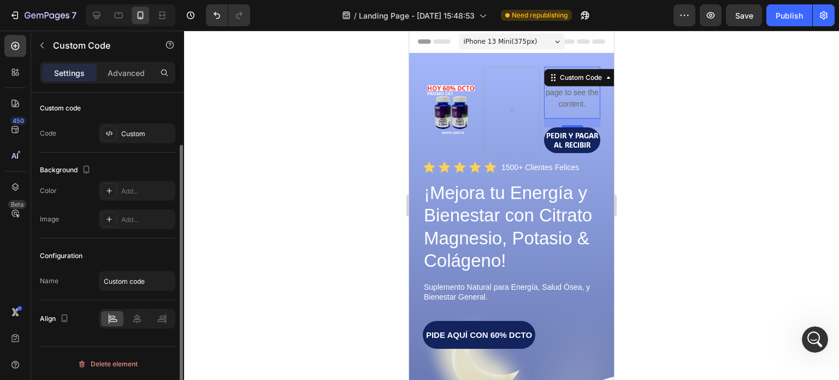
scroll to position [0, 0]
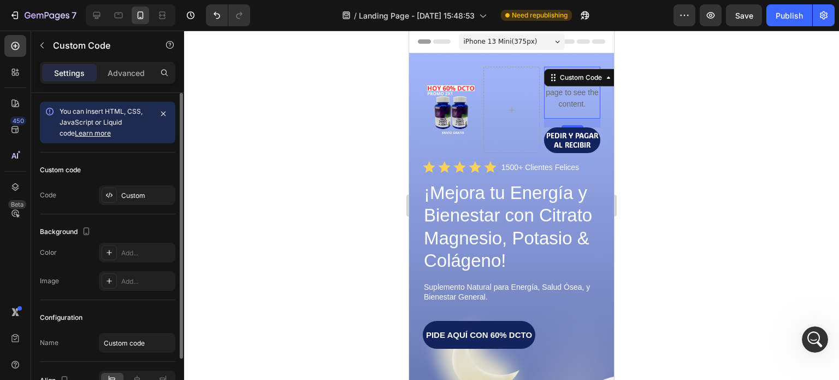
click at [661, 194] on div at bounding box center [511, 205] width 655 height 349
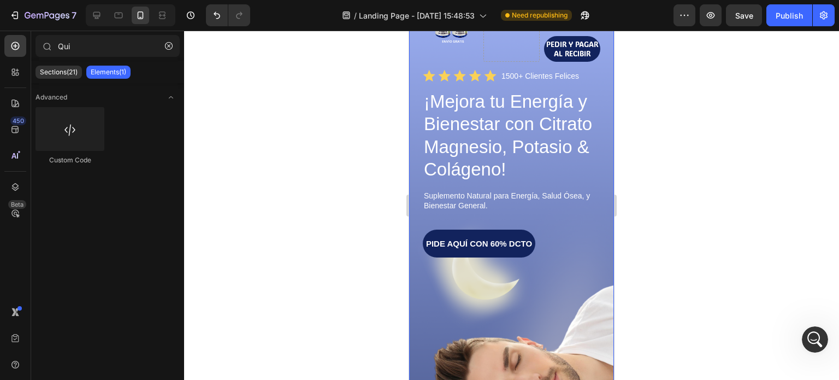
scroll to position [109, 0]
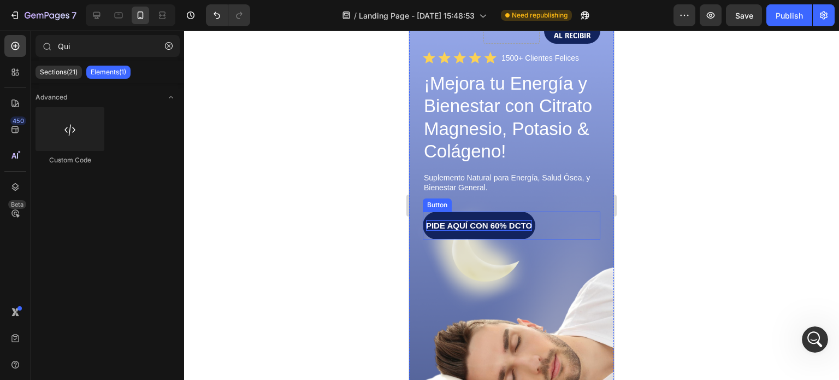
click at [507, 221] on p "PIDE AQUÍ CON 60% DCTO" at bounding box center [479, 225] width 106 height 11
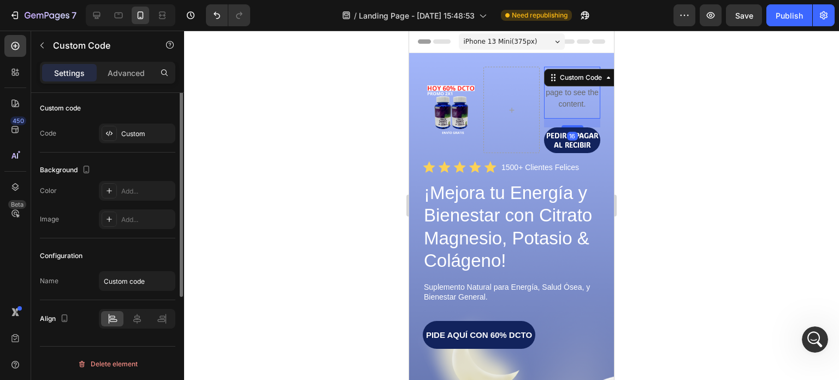
scroll to position [0, 0]
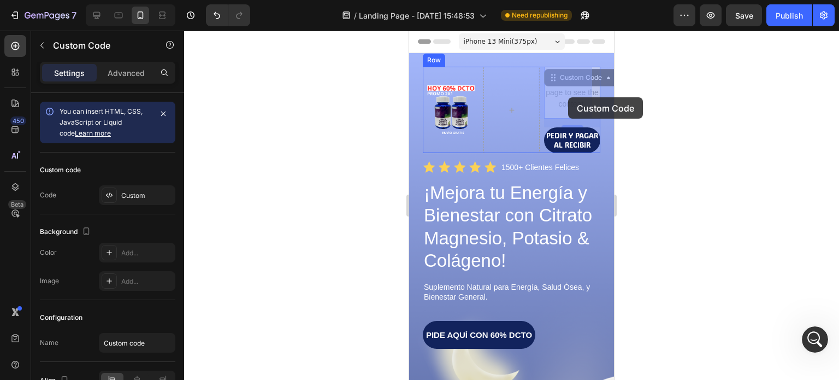
drag, startPoint x: 568, startPoint y: 92, endPoint x: 575, endPoint y: 97, distance: 8.6
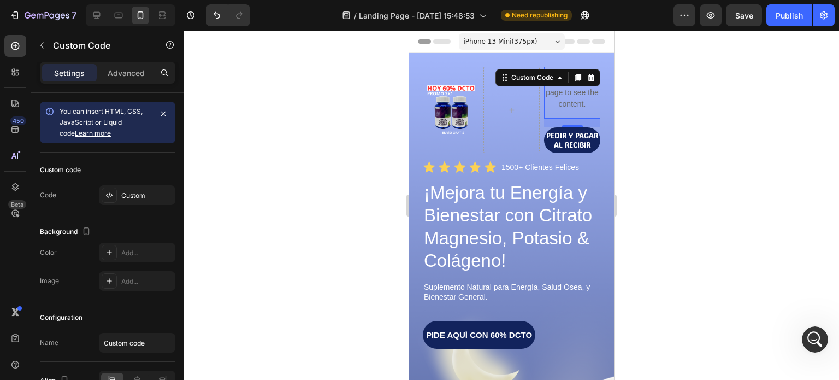
click at [563, 101] on p "Publish the page to see the content." at bounding box center [572, 92] width 56 height 34
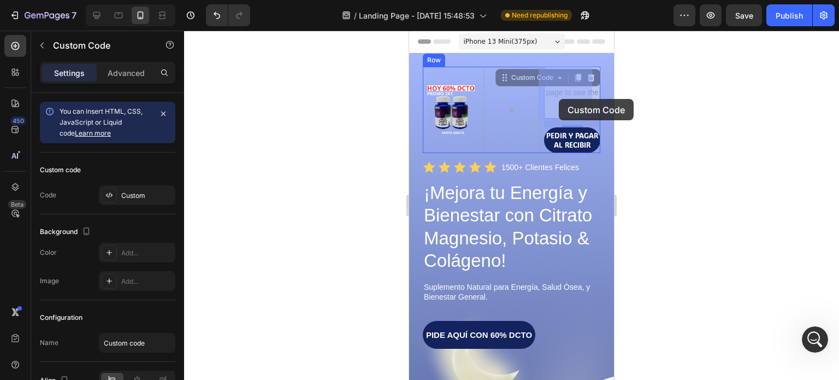
drag, startPoint x: 496, startPoint y: 80, endPoint x: 559, endPoint y: 99, distance: 65.0
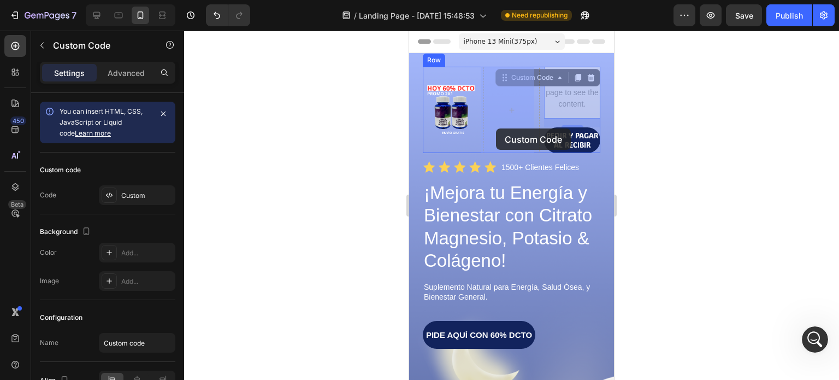
drag, startPoint x: 497, startPoint y: 78, endPoint x: 496, endPoint y: 128, distance: 50.8
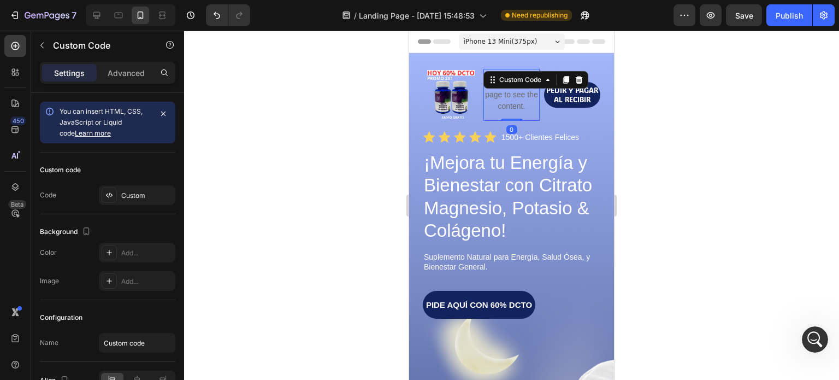
click at [657, 164] on div at bounding box center [511, 205] width 655 height 349
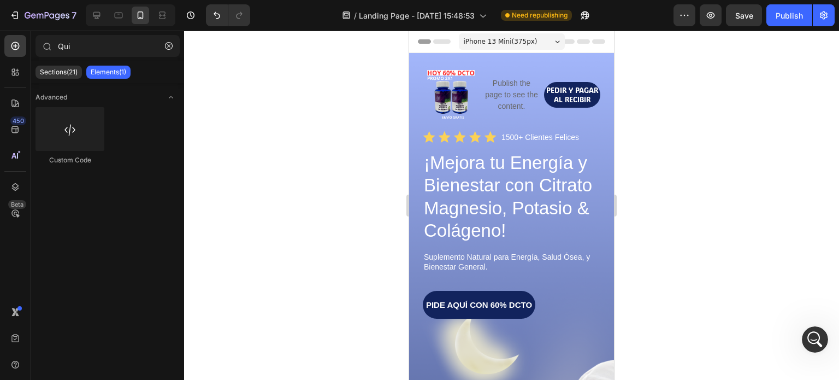
scroll to position [601, 0]
click at [520, 102] on p "Publish the page to see the content." at bounding box center [511, 95] width 56 height 34
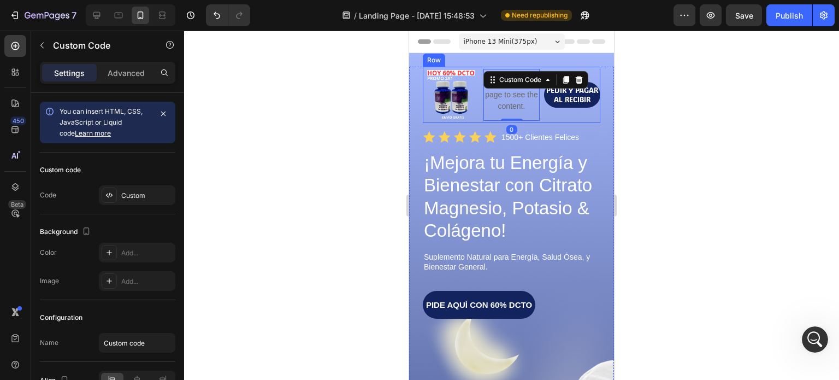
click at [550, 117] on div "PEDIR Y PAGAR AL RECIBIR Button" at bounding box center [572, 95] width 56 height 56
click at [529, 109] on p "Publish the page to see the content." at bounding box center [511, 95] width 56 height 34
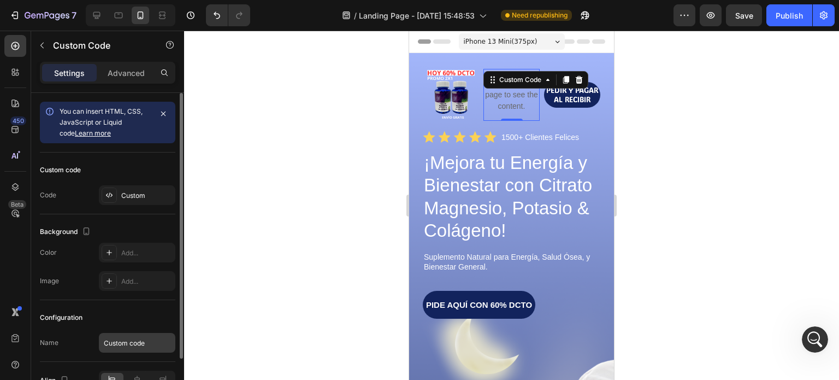
scroll to position [55, 0]
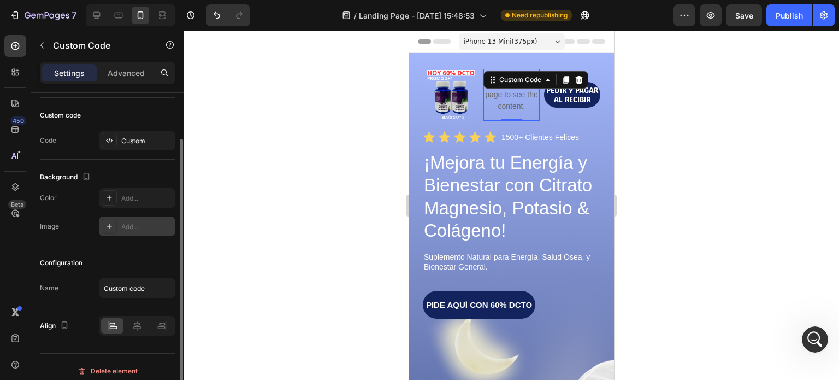
click at [109, 225] on icon at bounding box center [108, 225] width 5 height 5
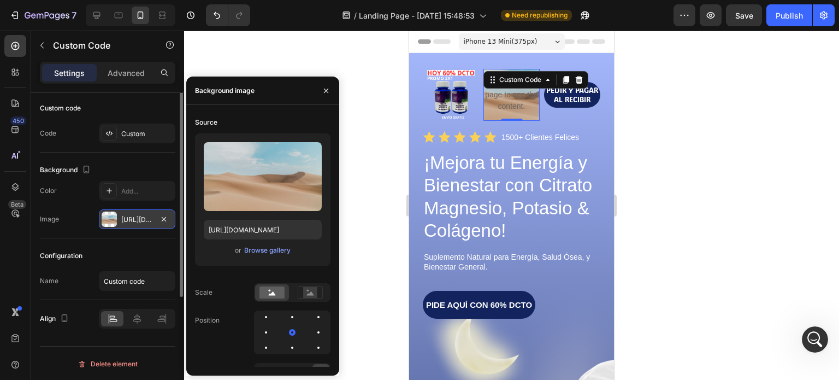
scroll to position [0, 0]
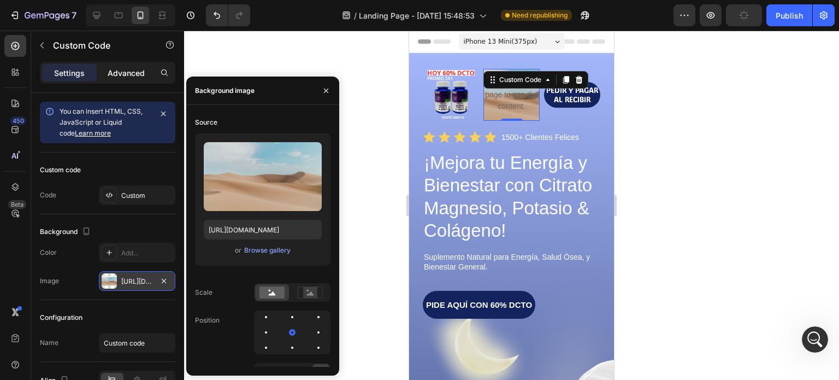
click at [130, 70] on p "Advanced" at bounding box center [126, 72] width 37 height 11
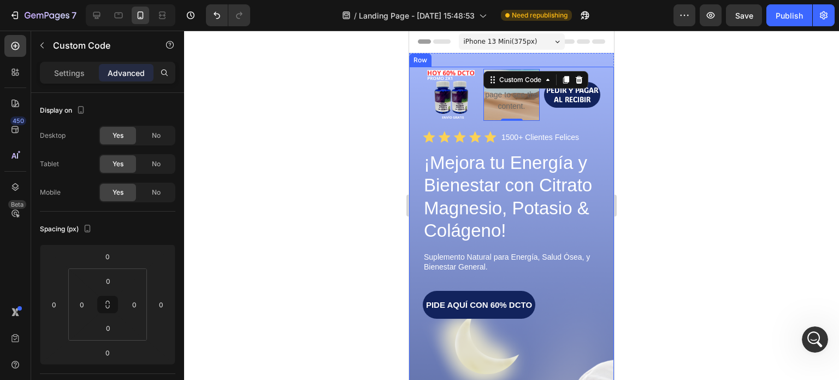
click at [548, 122] on div "Image Publish the page to see the content. Custom Code 0 PEDIR Y PAGAR AL RECIB…" at bounding box center [511, 336] width 177 height 539
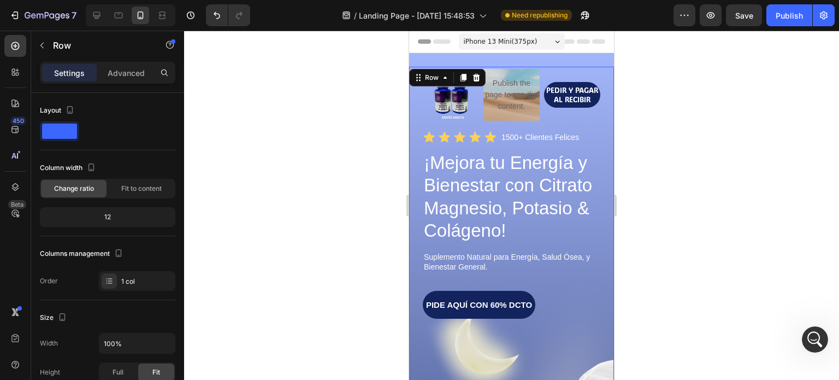
click at [594, 118] on div "Image Publish the page to see the content. Custom Code PEDIR Y PAGAR AL RECIBIR…" at bounding box center [511, 336] width 205 height 539
click at [592, 109] on div "Image Publish the page to see the content. Custom Code PEDIR Y PAGAR AL RECIBIR…" at bounding box center [511, 336] width 205 height 539
click at [550, 109] on div "PEDIR Y PAGAR AL RECIBIR Button" at bounding box center [572, 95] width 56 height 56
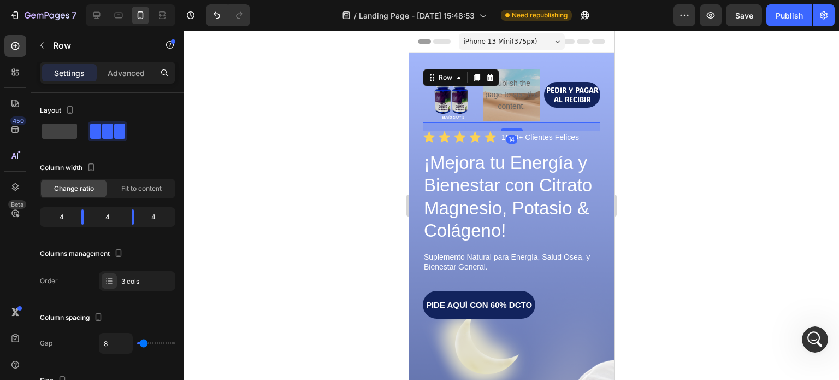
scroll to position [675, 0]
click at [814, 335] on icon "Abrir Intercom Messenger" at bounding box center [813, 337] width 8 height 9
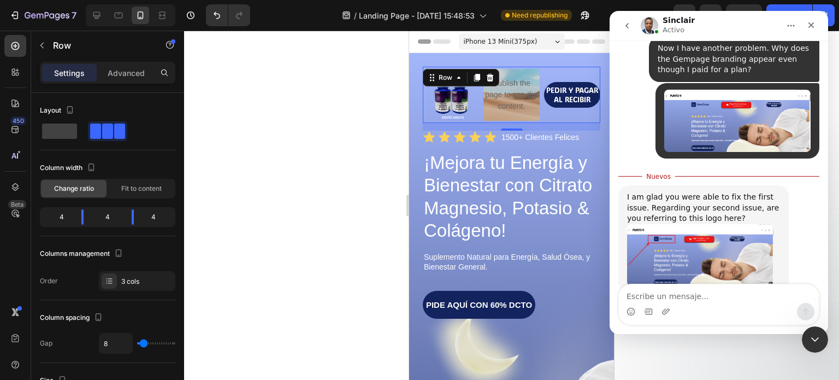
scroll to position [693, 0]
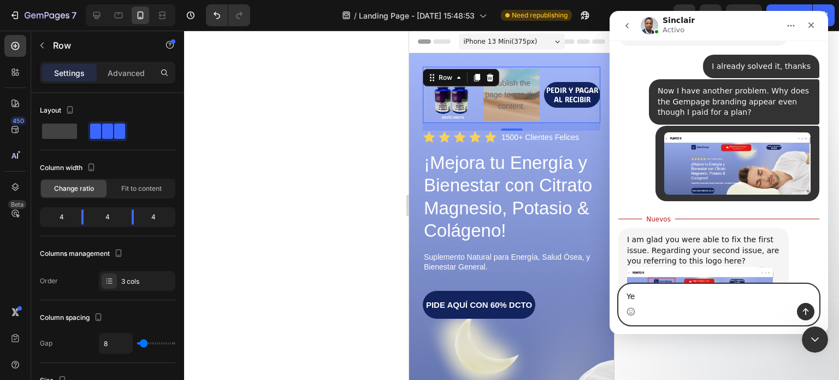
type textarea "Yes"
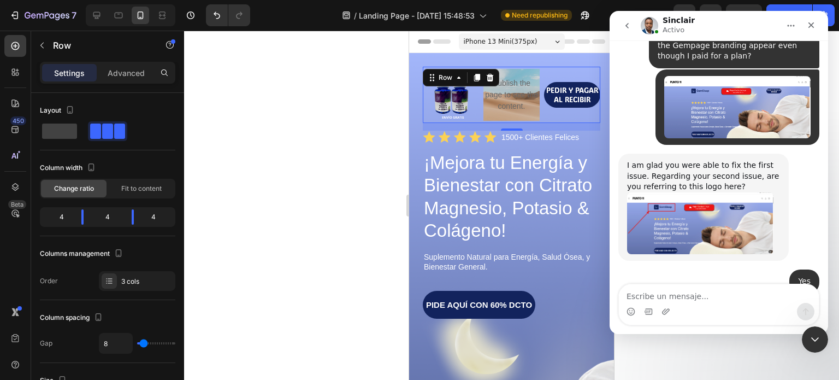
scroll to position [762, 0]
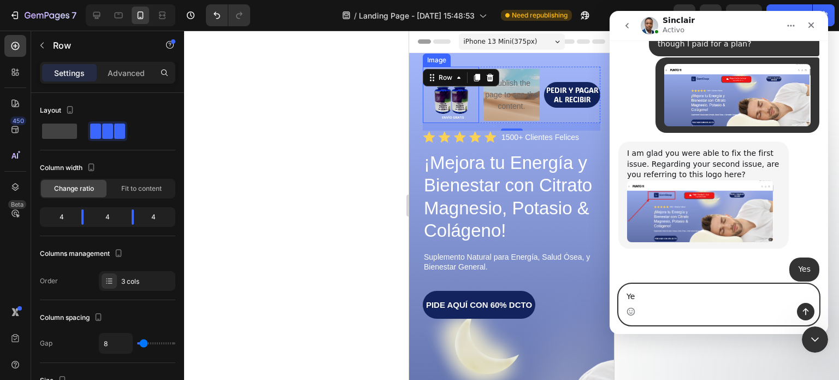
type textarea "Yes"
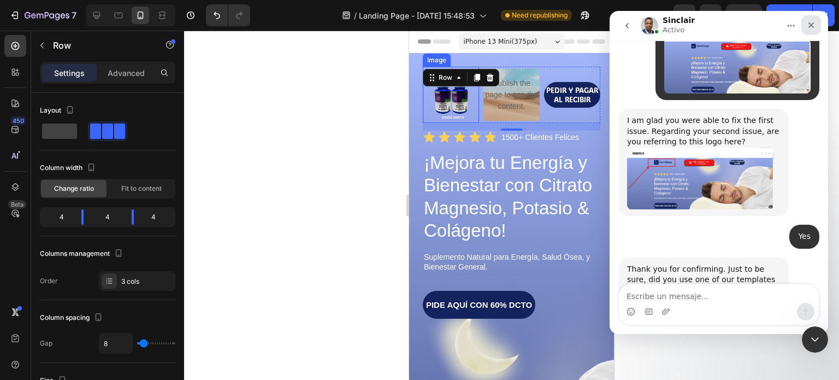
click at [813, 22] on icon "Cerrar" at bounding box center [811, 25] width 6 height 6
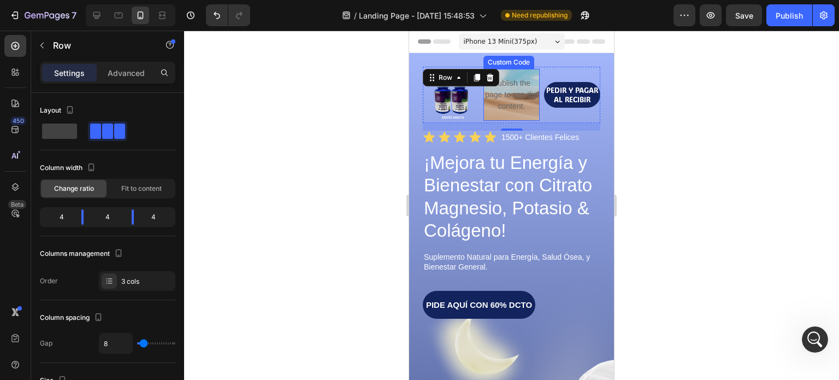
click at [513, 96] on p "Publish the page to see the content." at bounding box center [511, 95] width 56 height 34
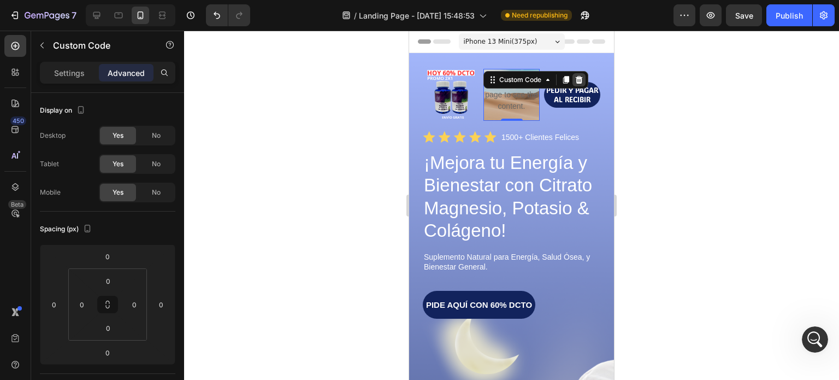
click at [575, 78] on icon at bounding box center [578, 79] width 9 height 9
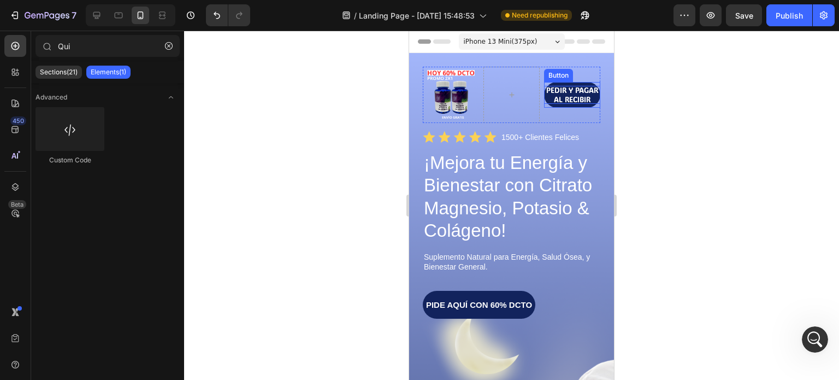
click at [577, 100] on p "PEDIR Y PAGAR AL RECIBIR" at bounding box center [572, 95] width 56 height 18
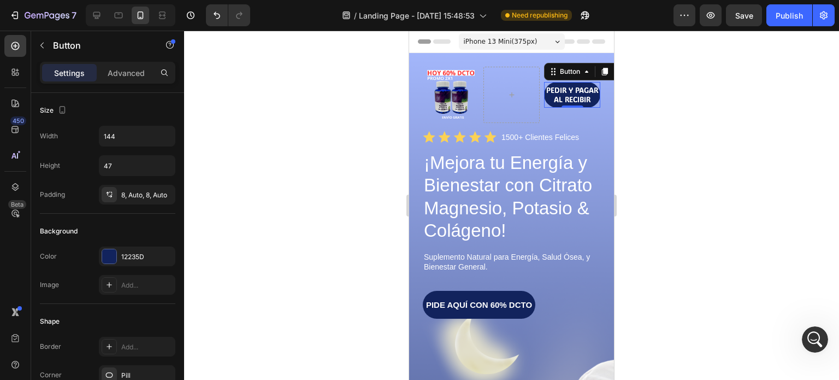
click at [317, 171] on div at bounding box center [511, 205] width 655 height 349
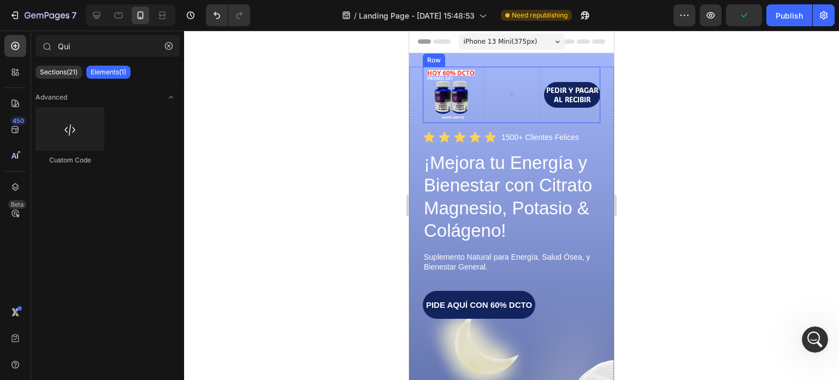
click at [565, 110] on div "PEDIR Y PAGAR AL RECIBIR Button" at bounding box center [572, 95] width 56 height 56
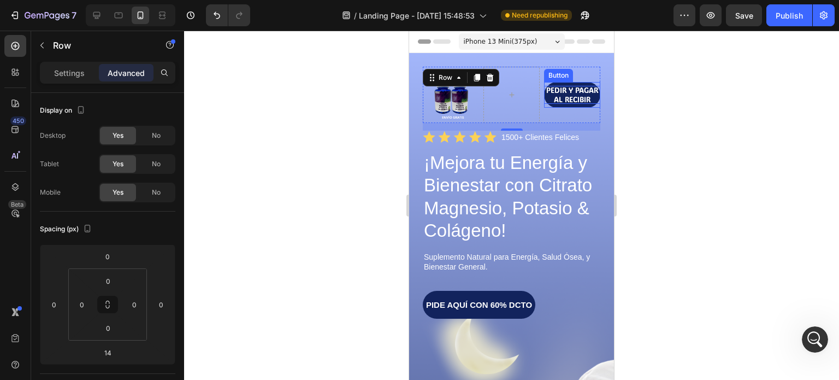
click at [579, 96] on p "PEDIR Y PAGAR AL RECIBIR" at bounding box center [572, 95] width 56 height 18
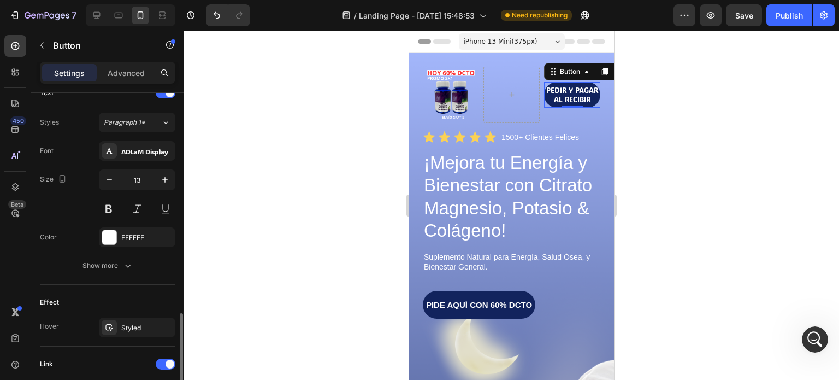
scroll to position [520, 0]
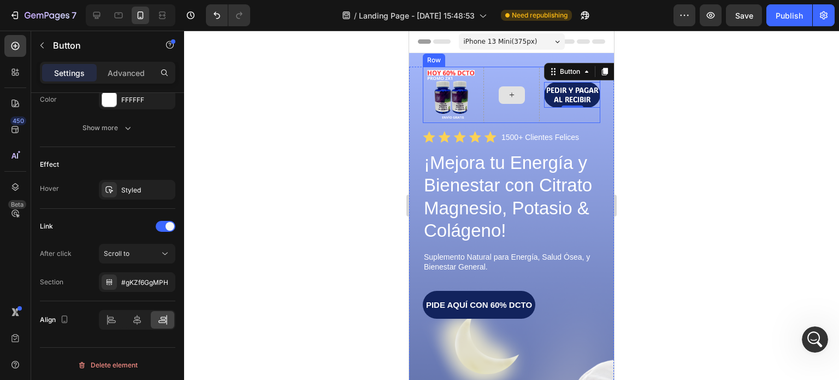
click at [512, 91] on div at bounding box center [512, 94] width 26 height 17
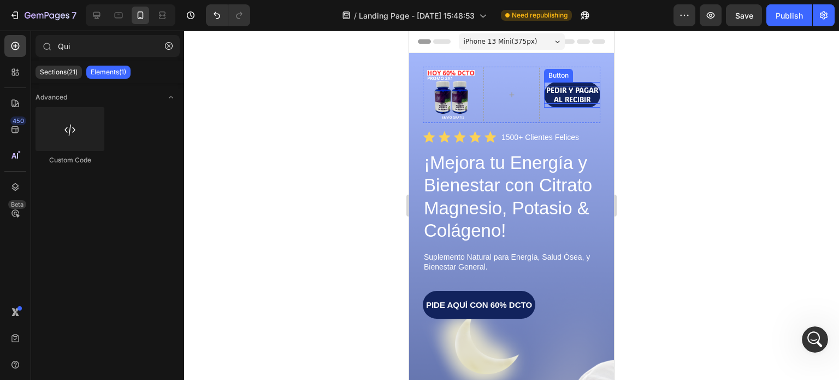
click at [567, 91] on p "PEDIR Y PAGAR AL RECIBIR" at bounding box center [572, 95] width 56 height 18
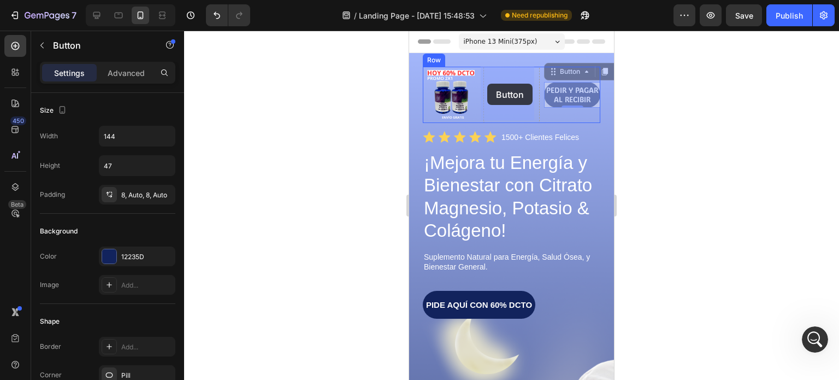
drag, startPoint x: 549, startPoint y: 72, endPoint x: 487, endPoint y: 84, distance: 62.9
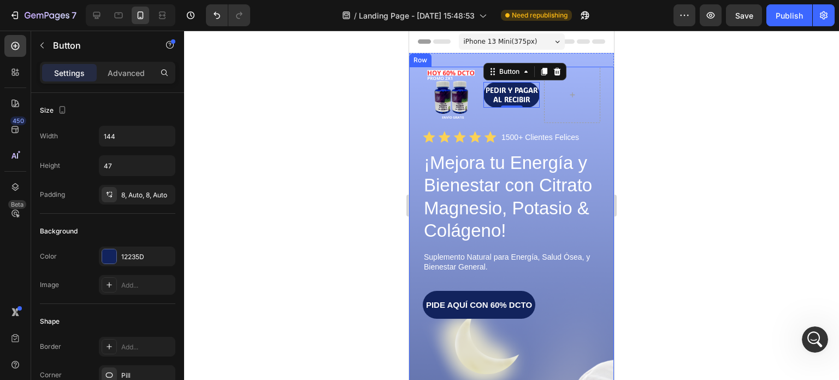
click at [342, 173] on div at bounding box center [511, 205] width 655 height 349
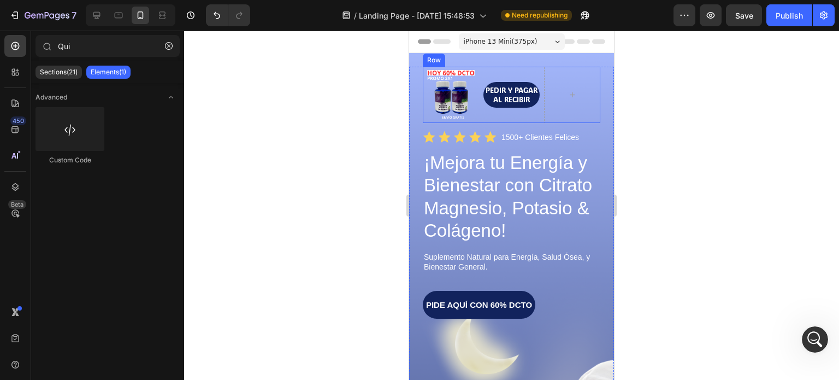
click at [517, 110] on div "PEDIR Y PAGAR AL RECIBIR Button" at bounding box center [511, 95] width 56 height 56
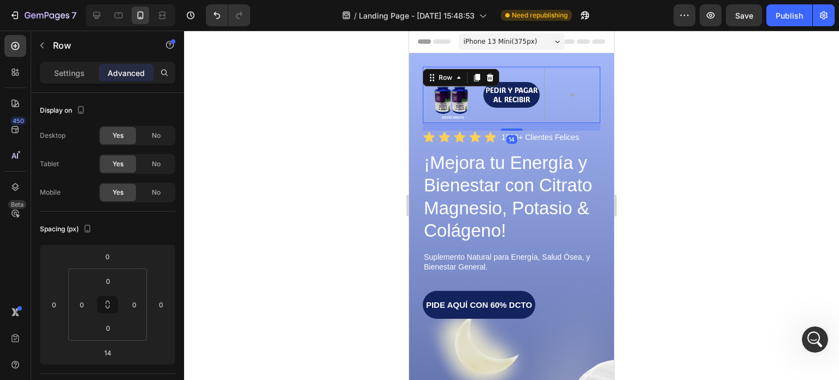
click at [523, 73] on div "PEDIR Y PAGAR AL RECIBIR Button" at bounding box center [511, 95] width 56 height 56
click at [523, 75] on div "PEDIR Y PAGAR AL RECIBIR Button" at bounding box center [511, 95] width 56 height 56
click at [524, 113] on div "PEDIR Y PAGAR AL RECIBIR Button" at bounding box center [511, 95] width 56 height 56
click at [515, 103] on link "PEDIR Y PAGAR AL RECIBIR" at bounding box center [511, 95] width 56 height 26
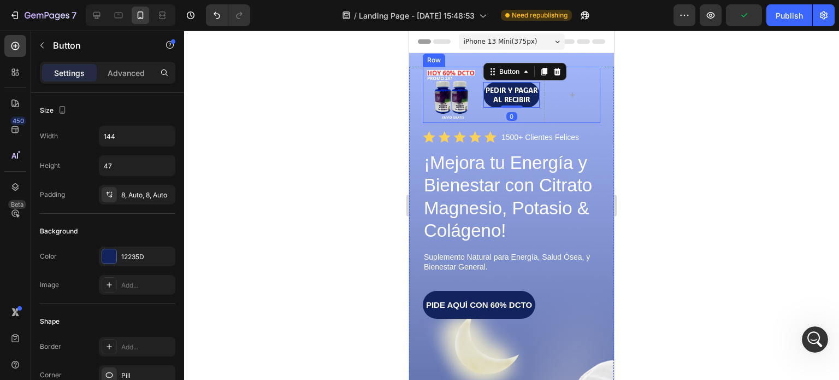
click at [519, 111] on div "PEDIR Y PAGAR AL RECIBIR Button 0" at bounding box center [511, 95] width 56 height 56
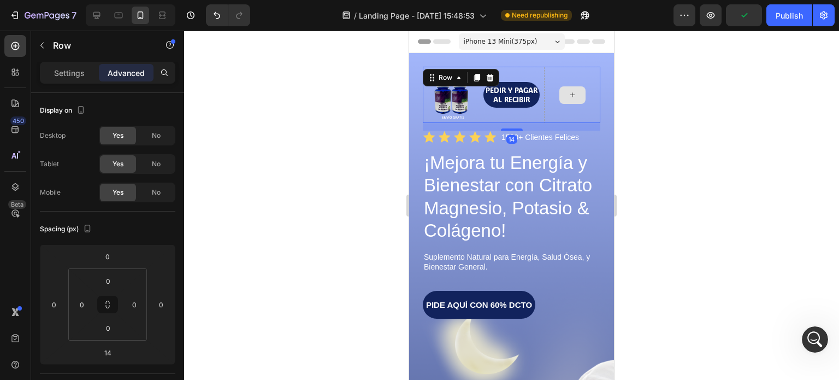
click at [559, 110] on div at bounding box center [572, 95] width 56 height 56
click at [518, 107] on div "PEDIR Y PAGAR AL RECIBIR Button" at bounding box center [511, 95] width 56 height 56
click at [518, 102] on link "PEDIR Y PAGAR AL RECIBIR" at bounding box center [511, 95] width 56 height 26
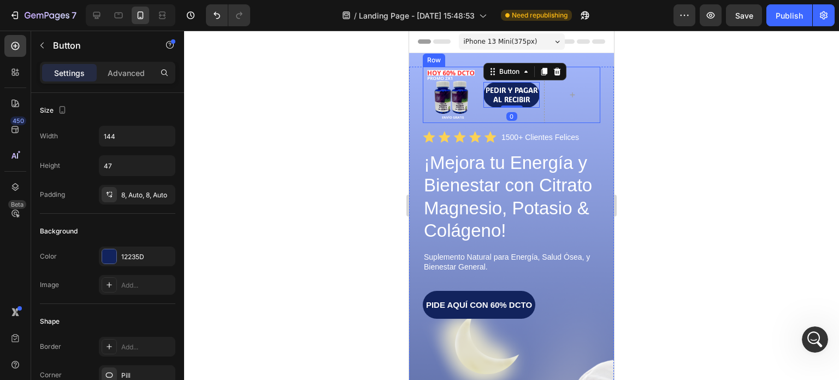
click at [521, 109] on div "PEDIR Y PAGAR AL RECIBIR Button 0" at bounding box center [511, 95] width 56 height 56
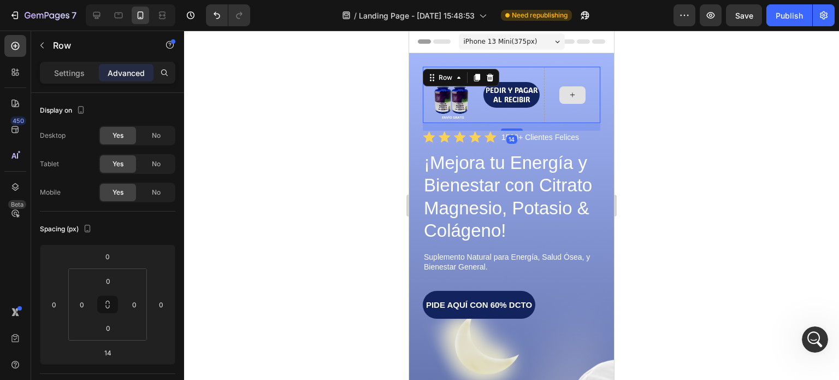
click at [568, 93] on icon at bounding box center [572, 94] width 9 height 9
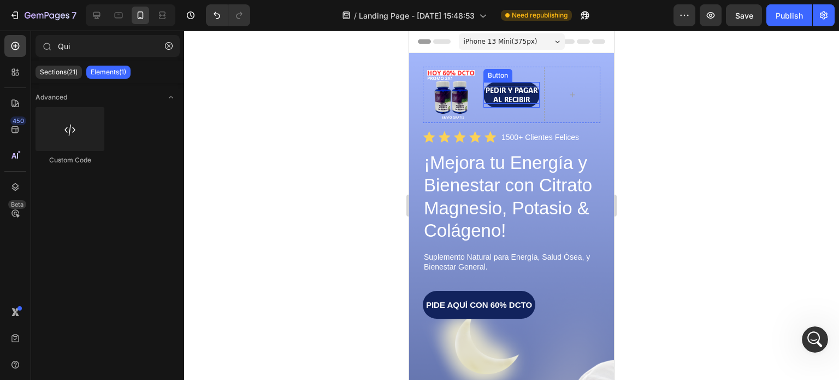
click at [520, 93] on p "PEDIR Y PAGAR AL RECIBIR" at bounding box center [511, 95] width 56 height 18
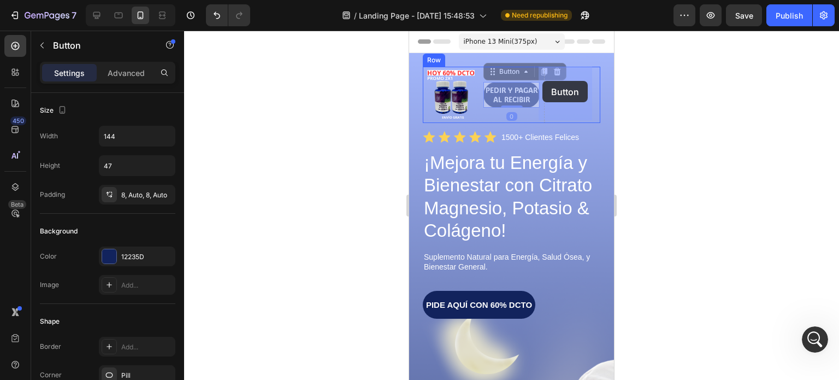
drag, startPoint x: 489, startPoint y: 71, endPoint x: 542, endPoint y: 81, distance: 54.4
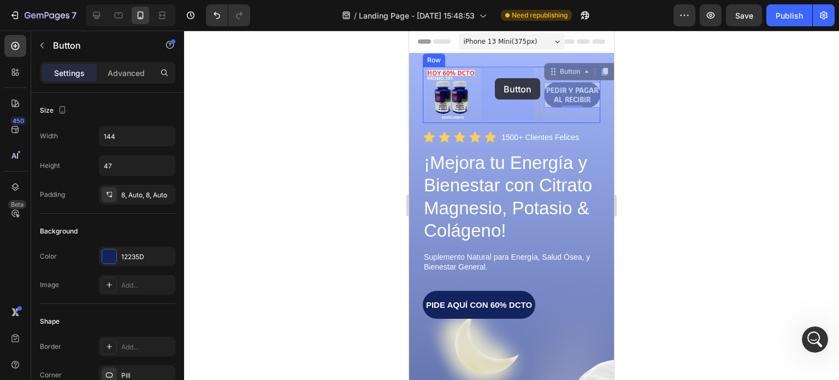
drag, startPoint x: 546, startPoint y: 71, endPoint x: 495, endPoint y: 78, distance: 51.8
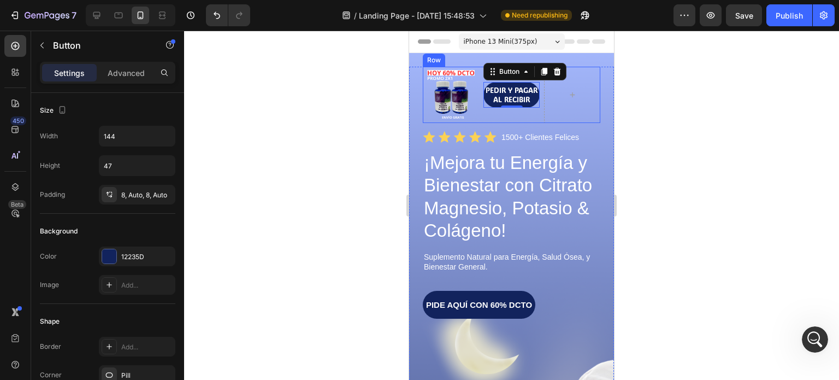
click at [526, 109] on div "PEDIR Y PAGAR AL RECIBIR Button 0" at bounding box center [511, 95] width 56 height 56
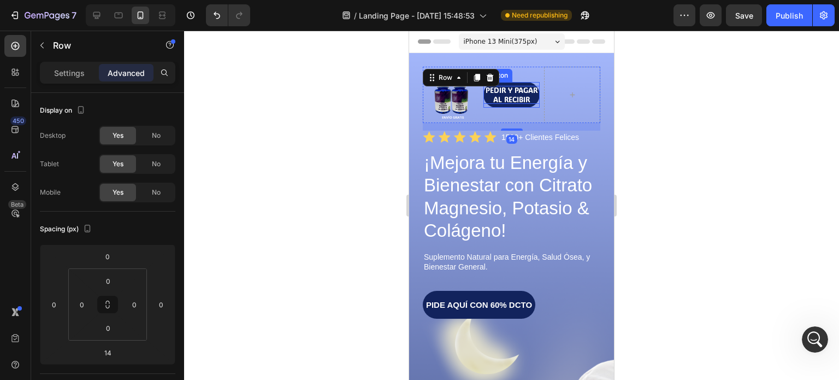
click at [533, 98] on p "PEDIR Y PAGAR AL RECIBIR" at bounding box center [511, 95] width 56 height 18
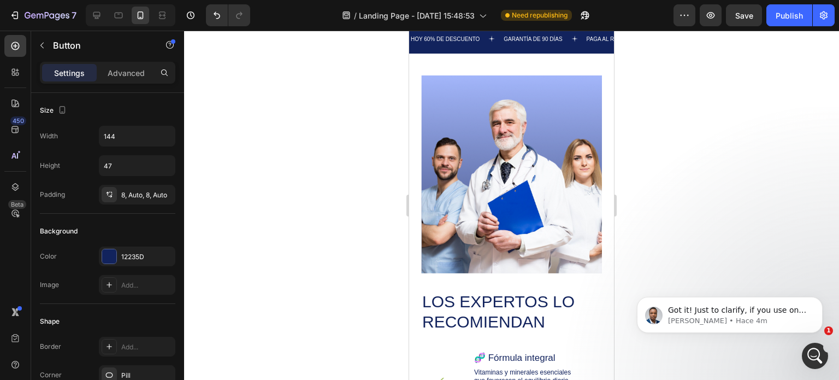
scroll to position [907, 0]
